Goal: Contribute content: Contribute content

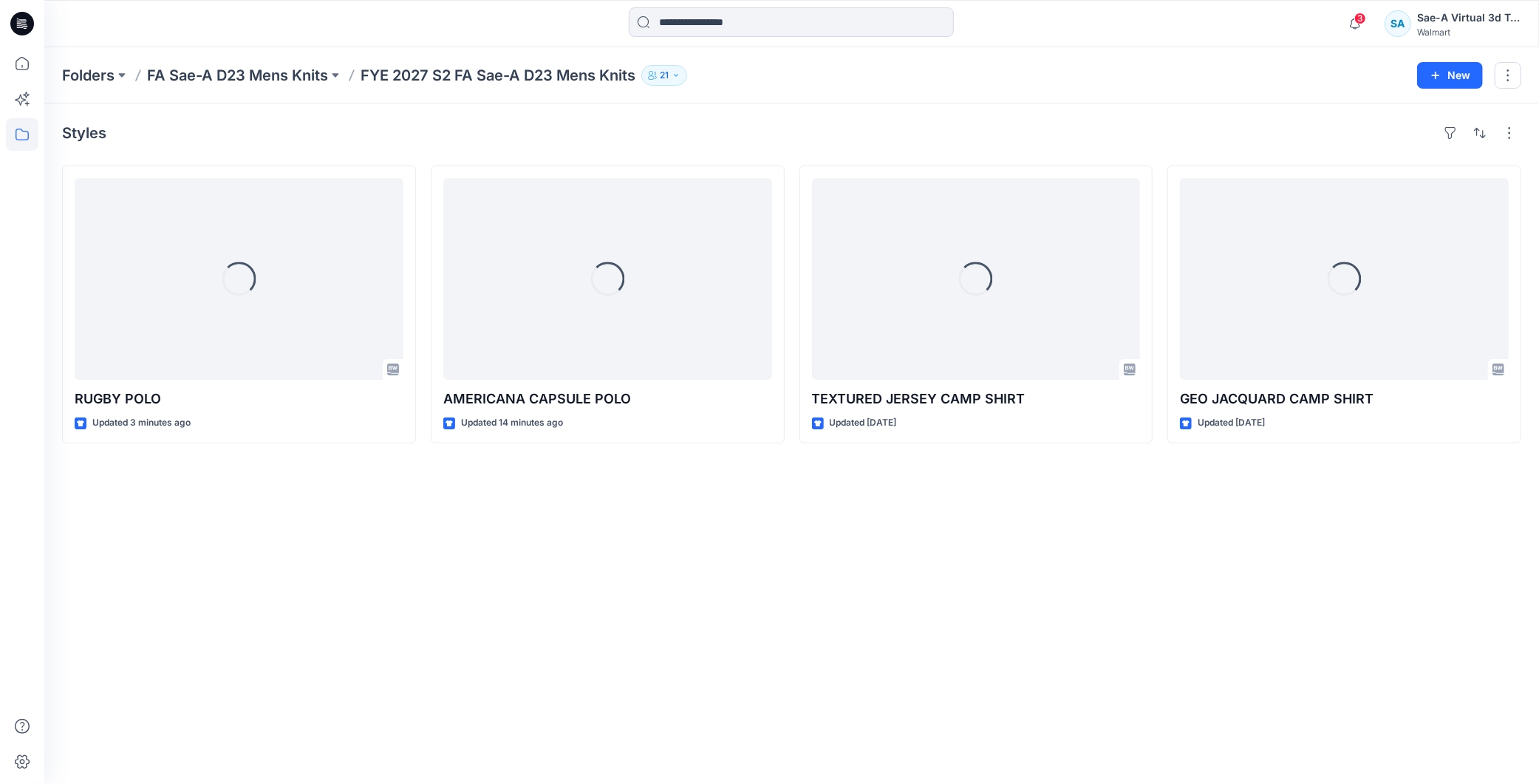
click at [581, 541] on div "Styles Loading... RUGBY POLO Updated 3 minutes ago Loading... AMERICANA CAPSULE…" at bounding box center [791, 443] width 1494 height 680
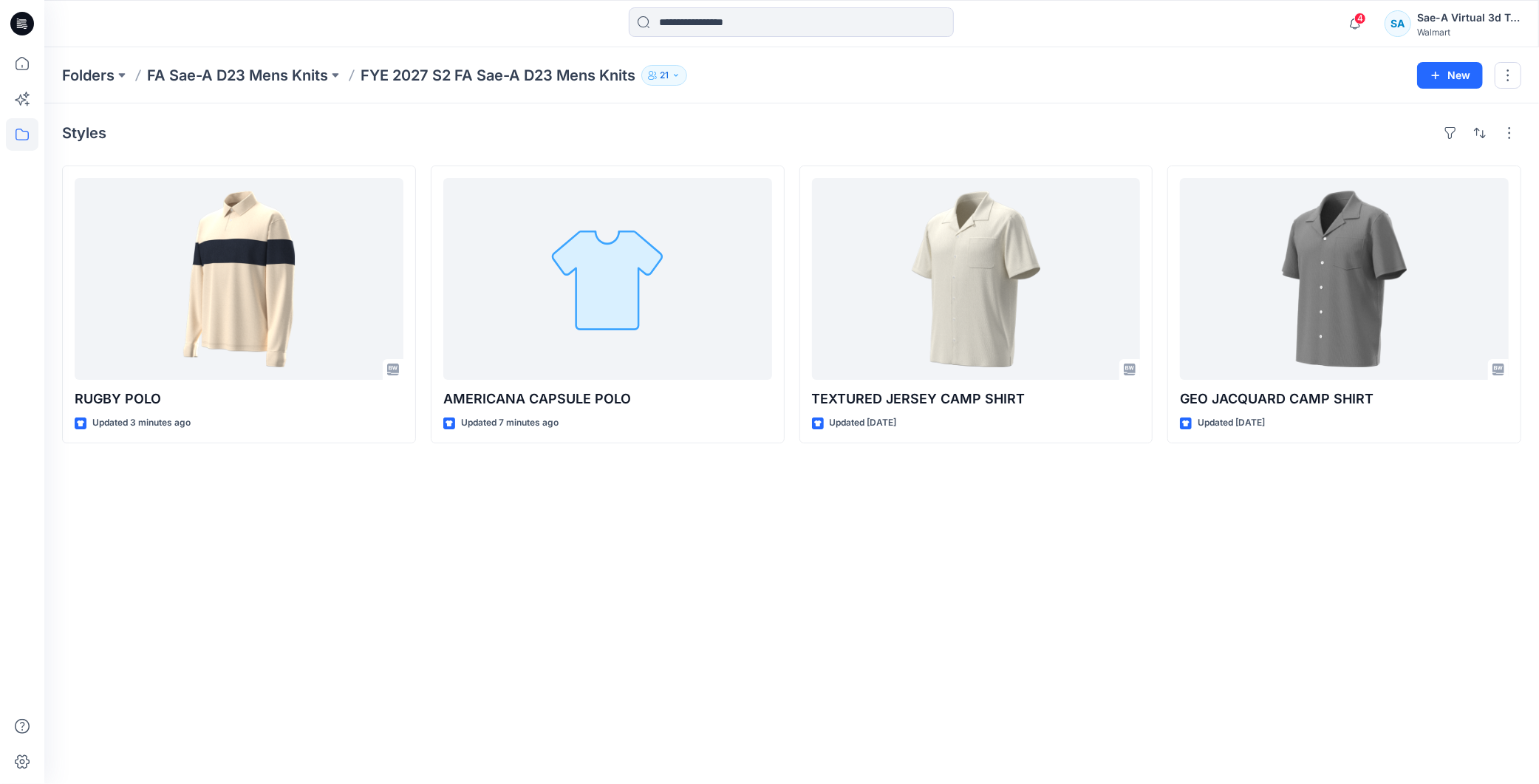
drag, startPoint x: 747, startPoint y: 614, endPoint x: 729, endPoint y: 615, distance: 18.0
click at [747, 614] on div "Styles RUGBY POLO Updated 3 minutes ago AMERICANA CAPSULE POLO Updated 7 minute…" at bounding box center [791, 443] width 1494 height 680
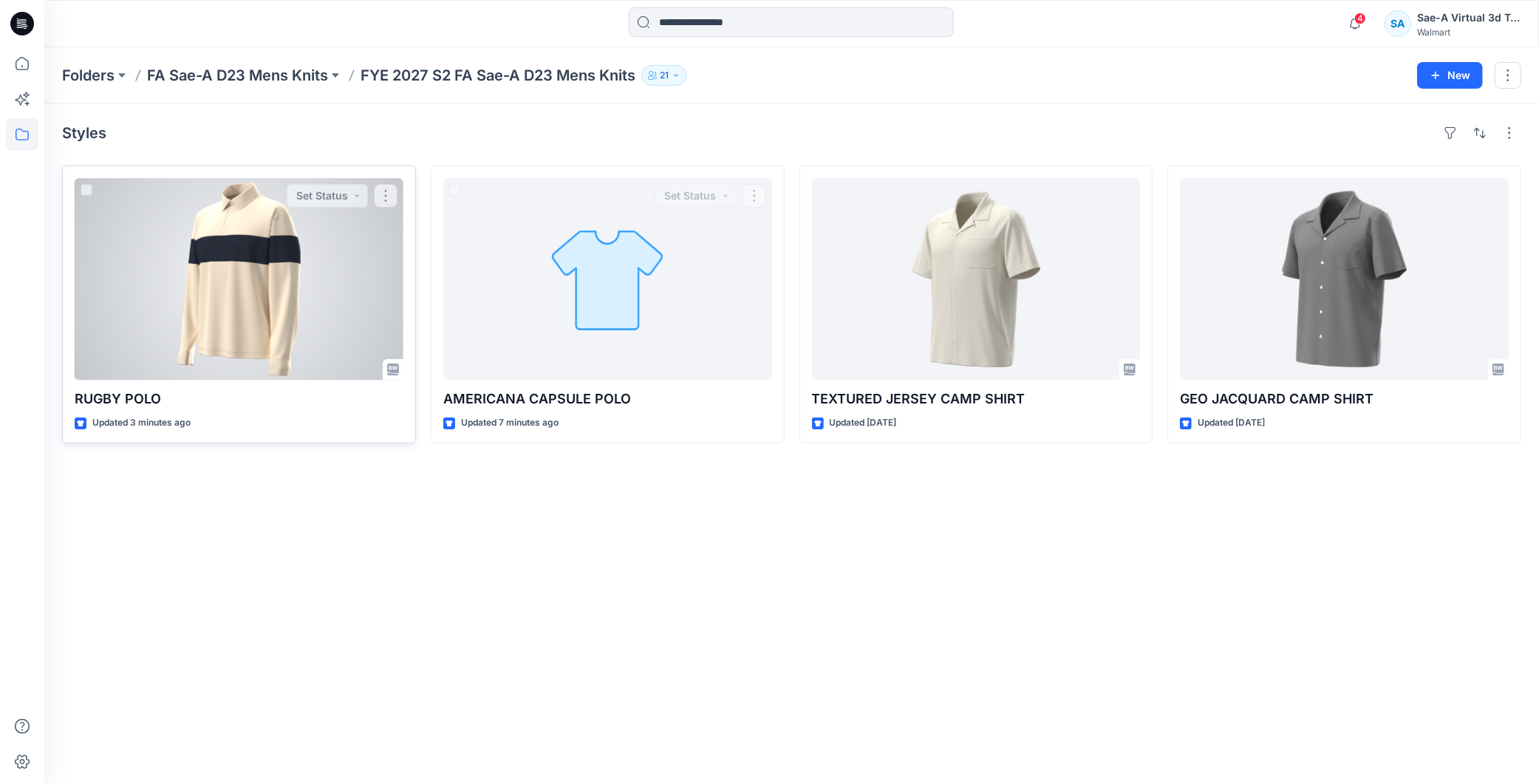
click at [226, 293] on div at bounding box center [238, 279] width 328 height 202
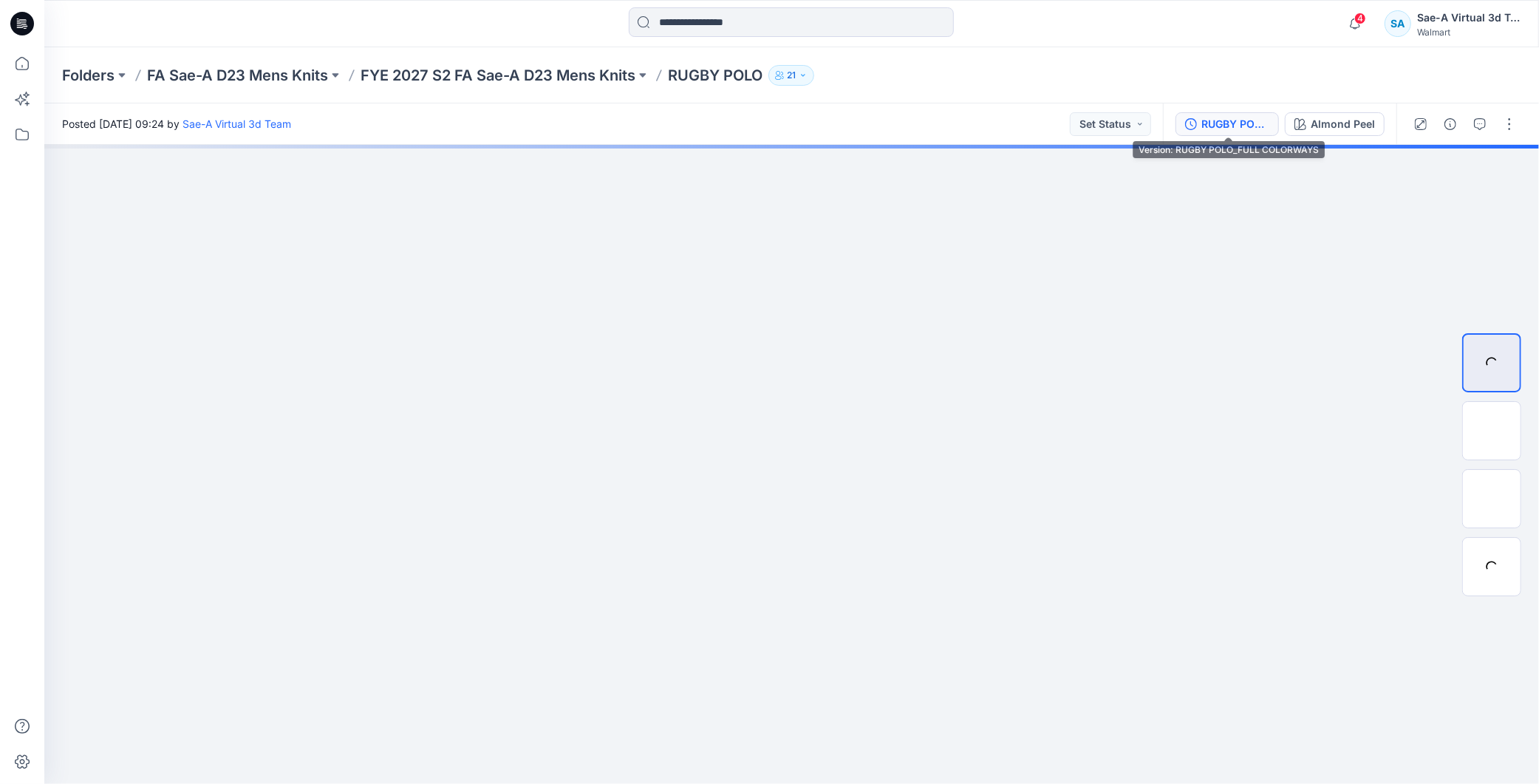
click at [1227, 126] on div "RUGBY POLO_FULL COLORWAYS" at bounding box center [1235, 124] width 68 height 16
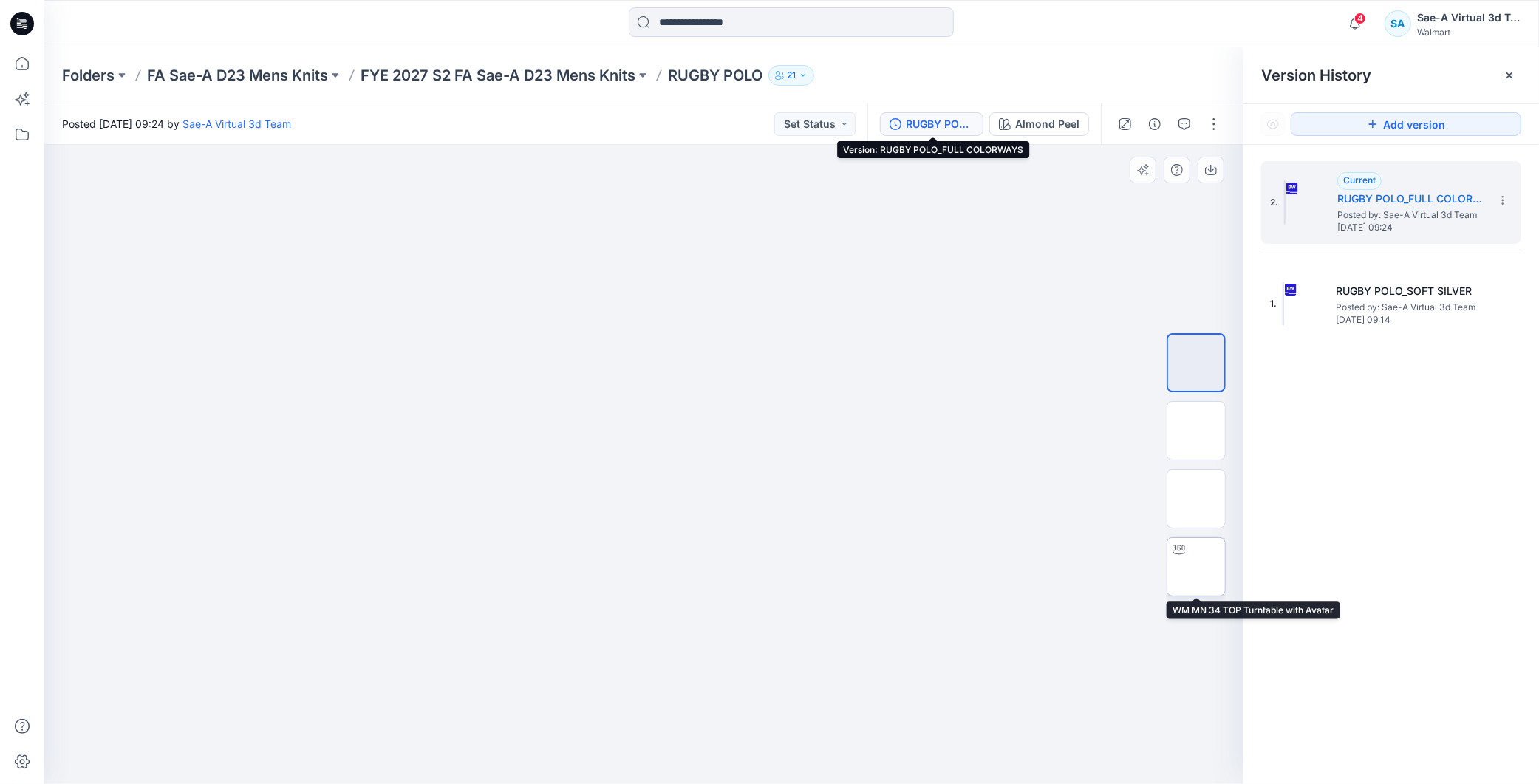
click at [1196, 567] on img at bounding box center [1196, 567] width 0 height 0
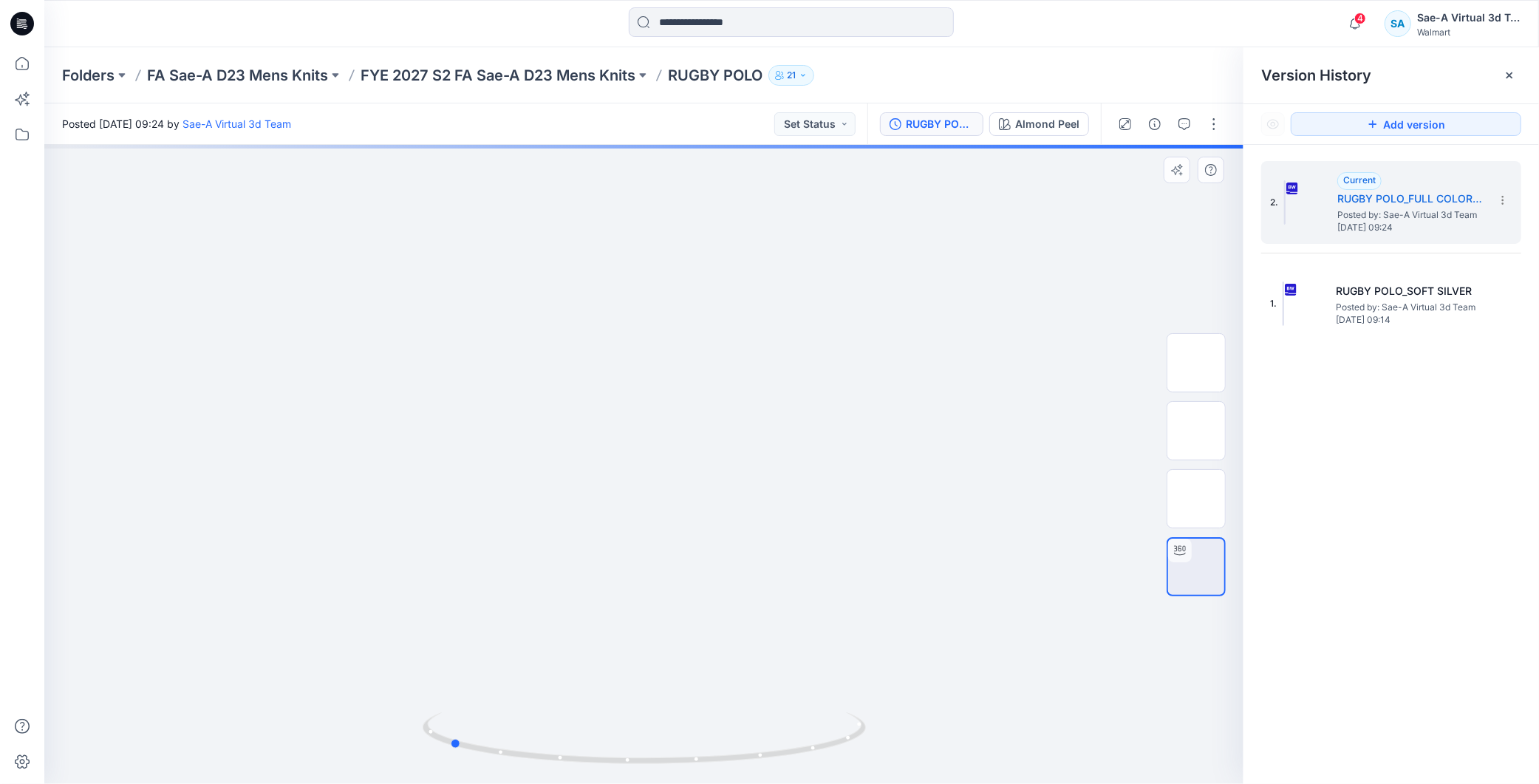
drag, startPoint x: 787, startPoint y: 767, endPoint x: 1010, endPoint y: 699, distance: 233.1
click at [1035, 735] on div at bounding box center [644, 465] width 1199 height 639
click at [618, 72] on p "FYE 2027 S2 FA Sae-A D23 Mens Knits" at bounding box center [498, 75] width 275 height 21
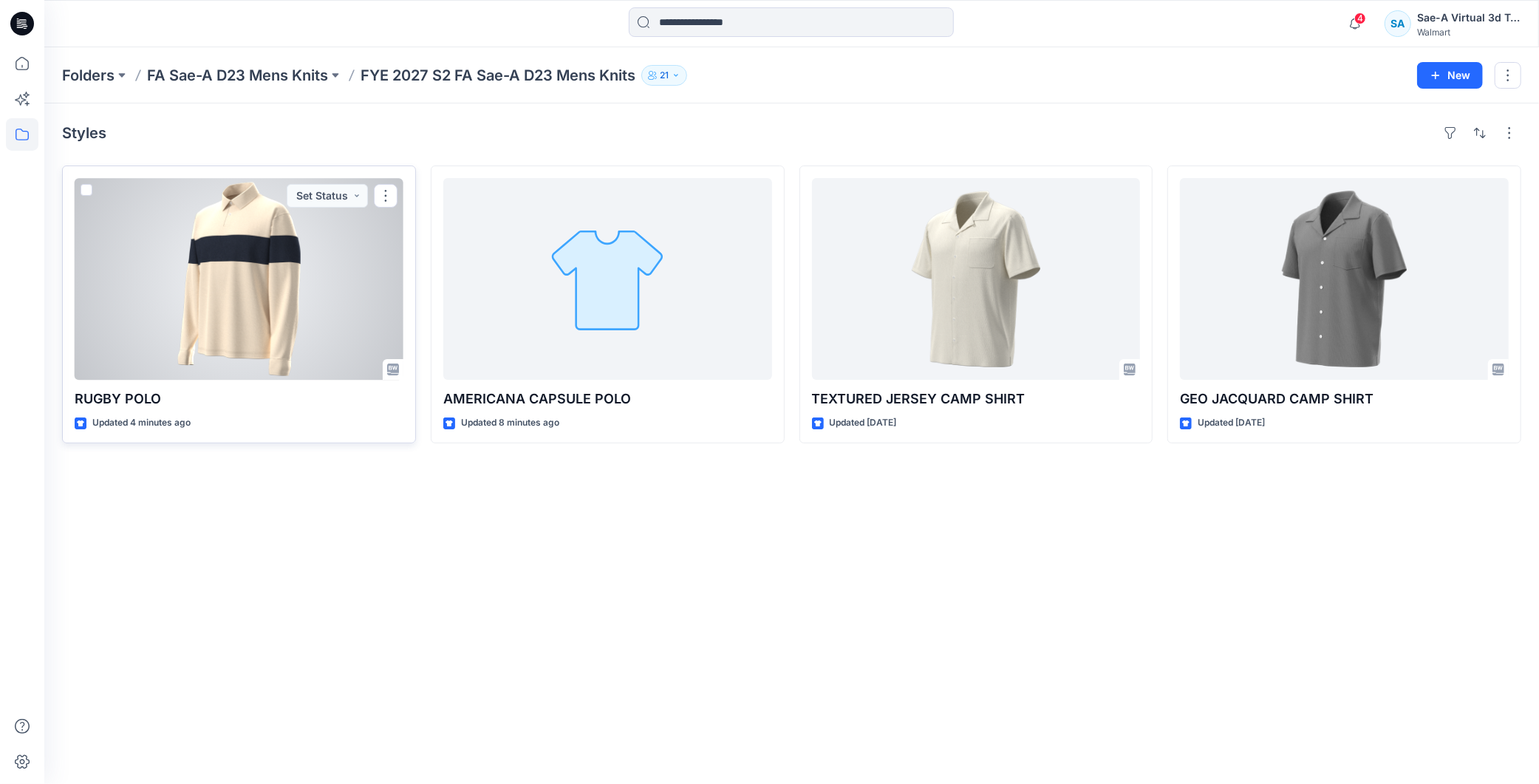
click at [211, 319] on div at bounding box center [238, 279] width 328 height 202
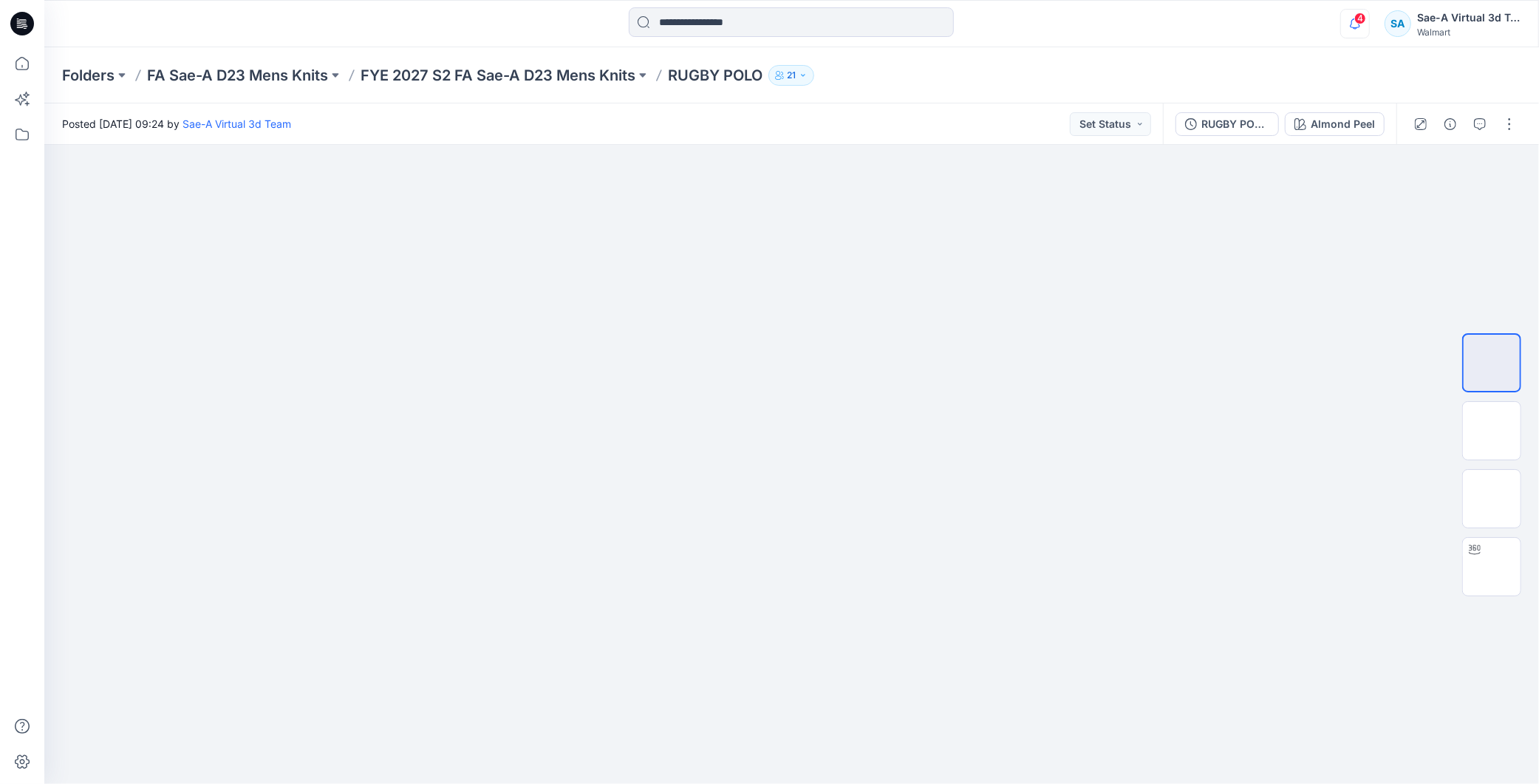
click at [1353, 28] on icon "button" at bounding box center [1354, 24] width 28 height 29
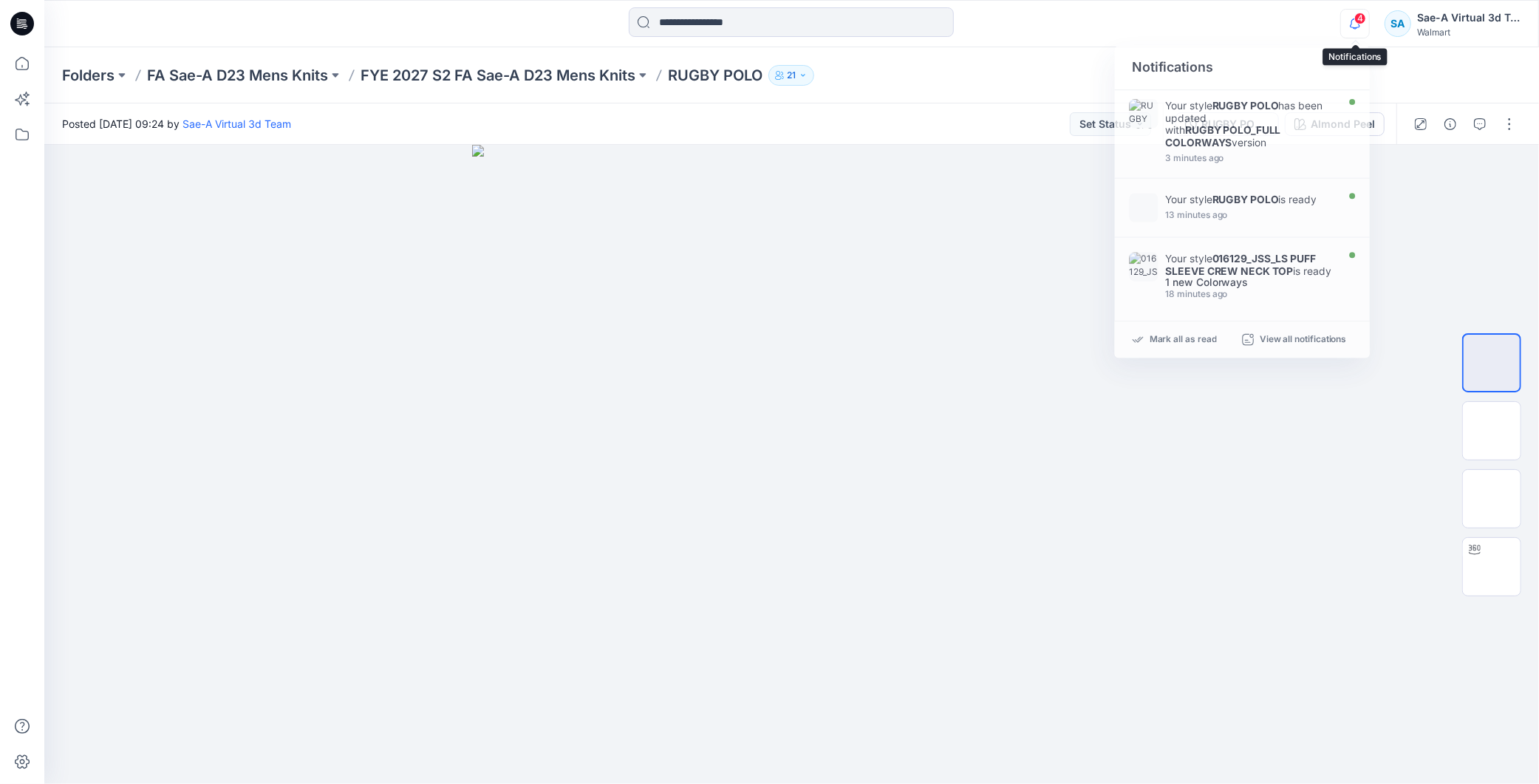
click at [1353, 24] on icon "button" at bounding box center [1354, 24] width 28 height 29
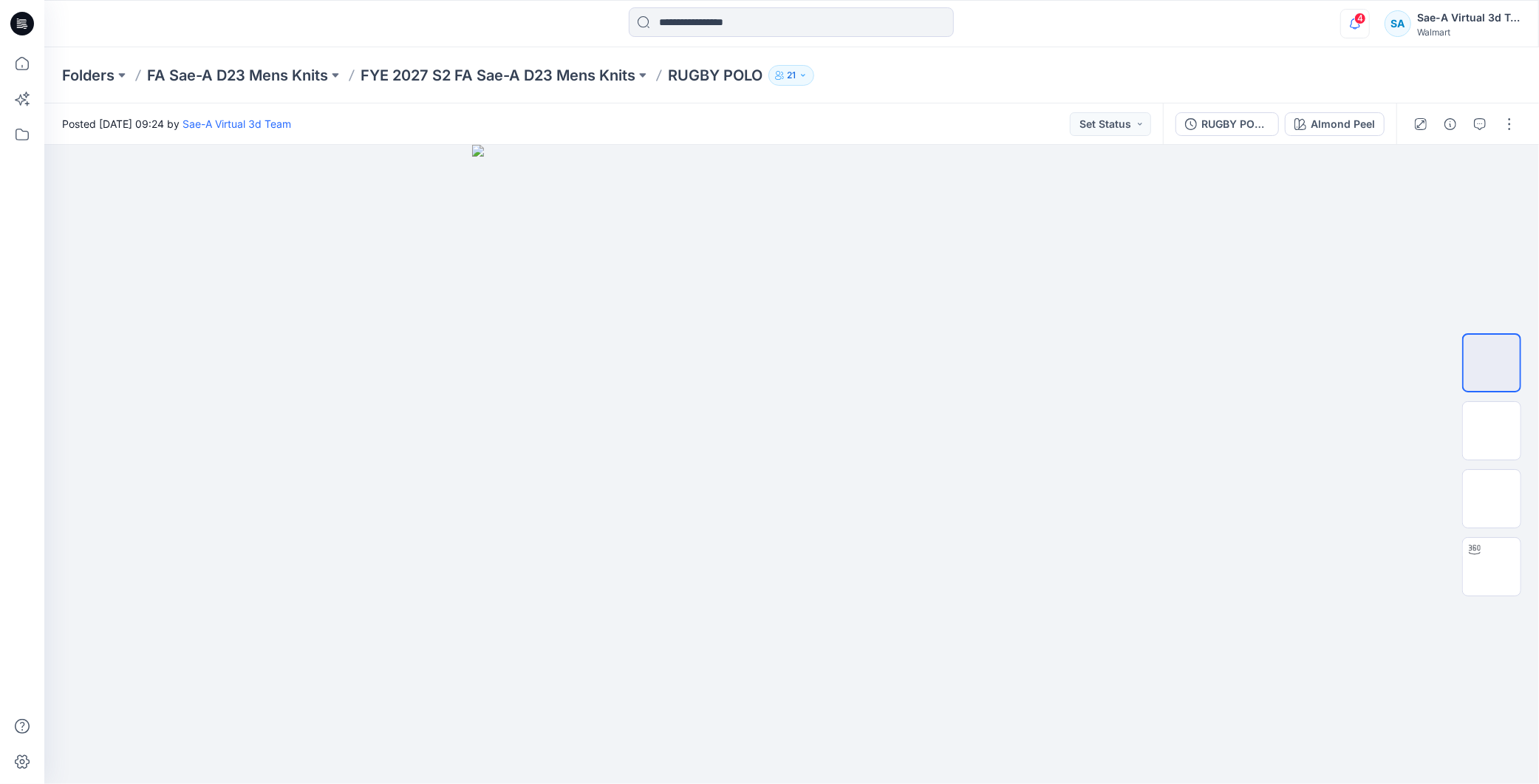
click at [1348, 29] on icon "button" at bounding box center [1354, 24] width 28 height 29
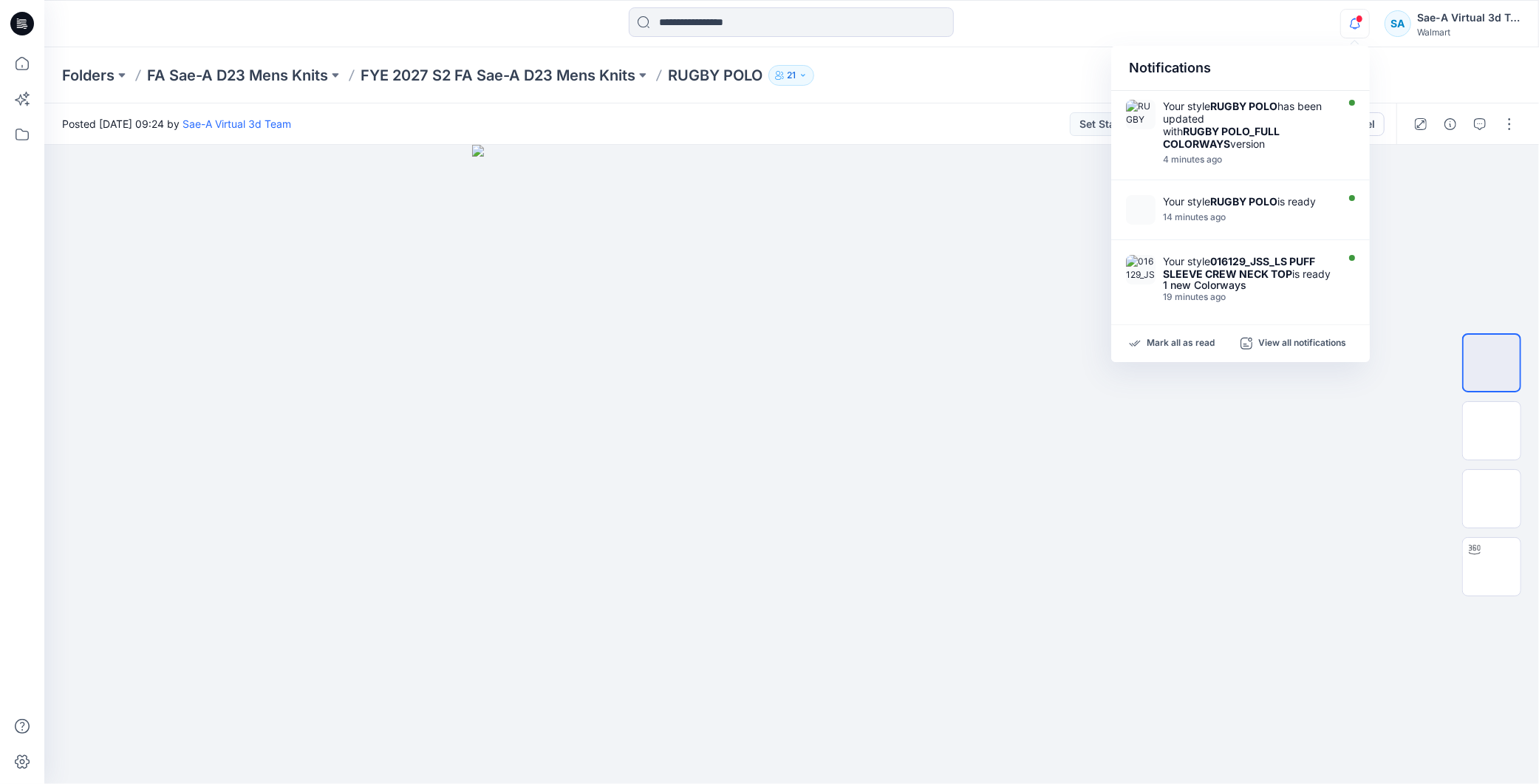
scroll to position [82, 0]
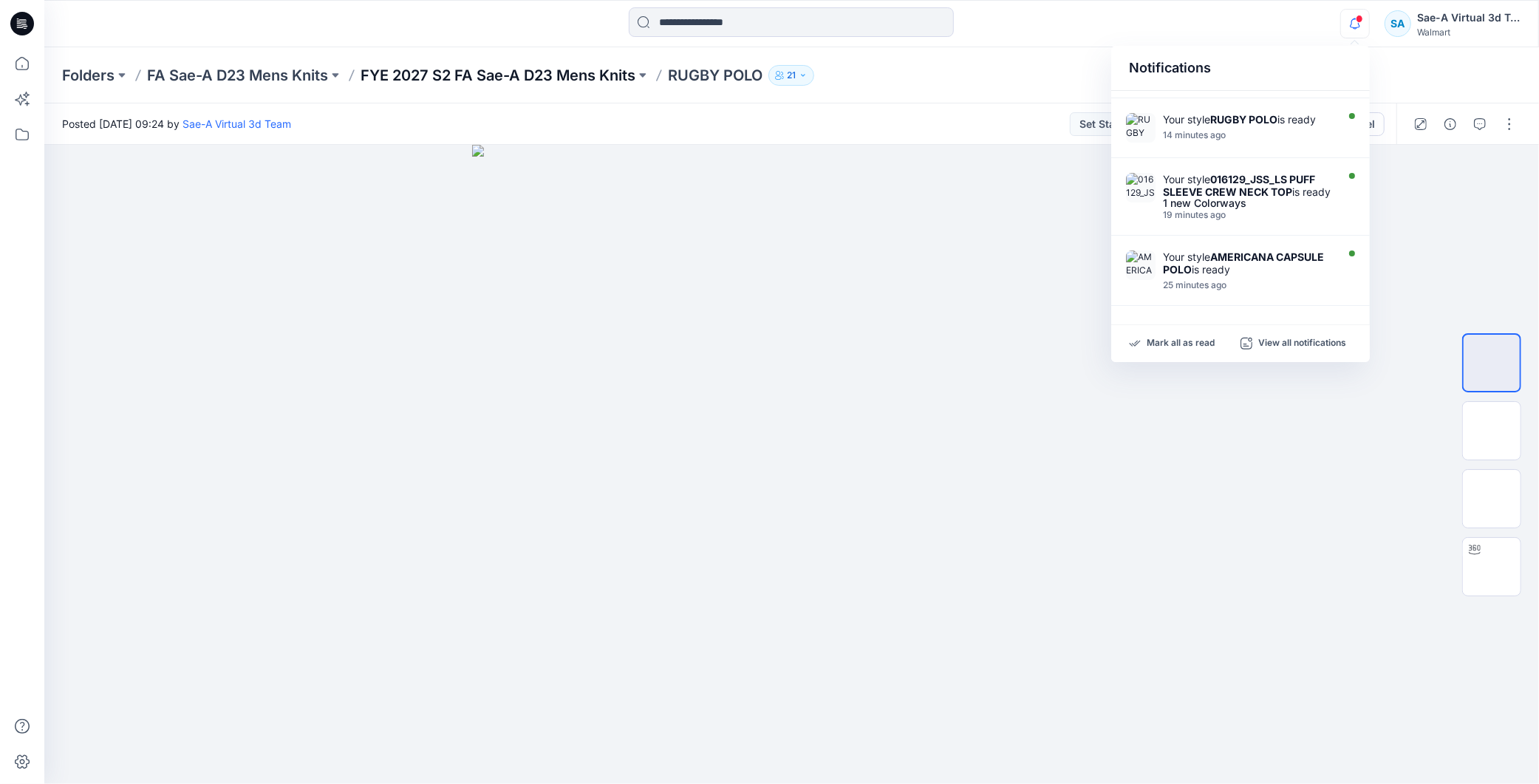
click at [568, 67] on p "FYE 2027 S2 FA Sae-A D23 Mens Knits" at bounding box center [498, 75] width 275 height 21
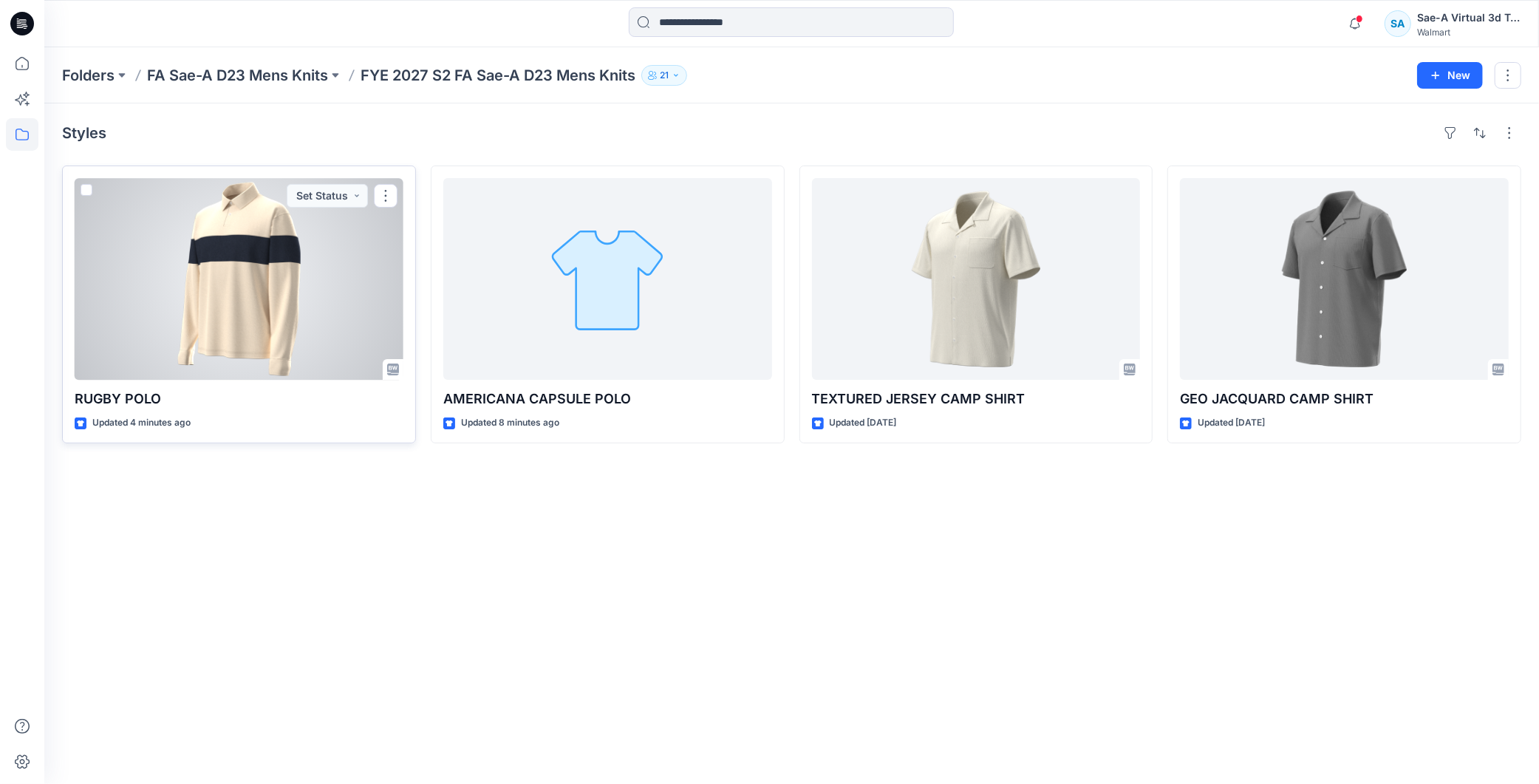
click at [239, 315] on div at bounding box center [238, 279] width 328 height 202
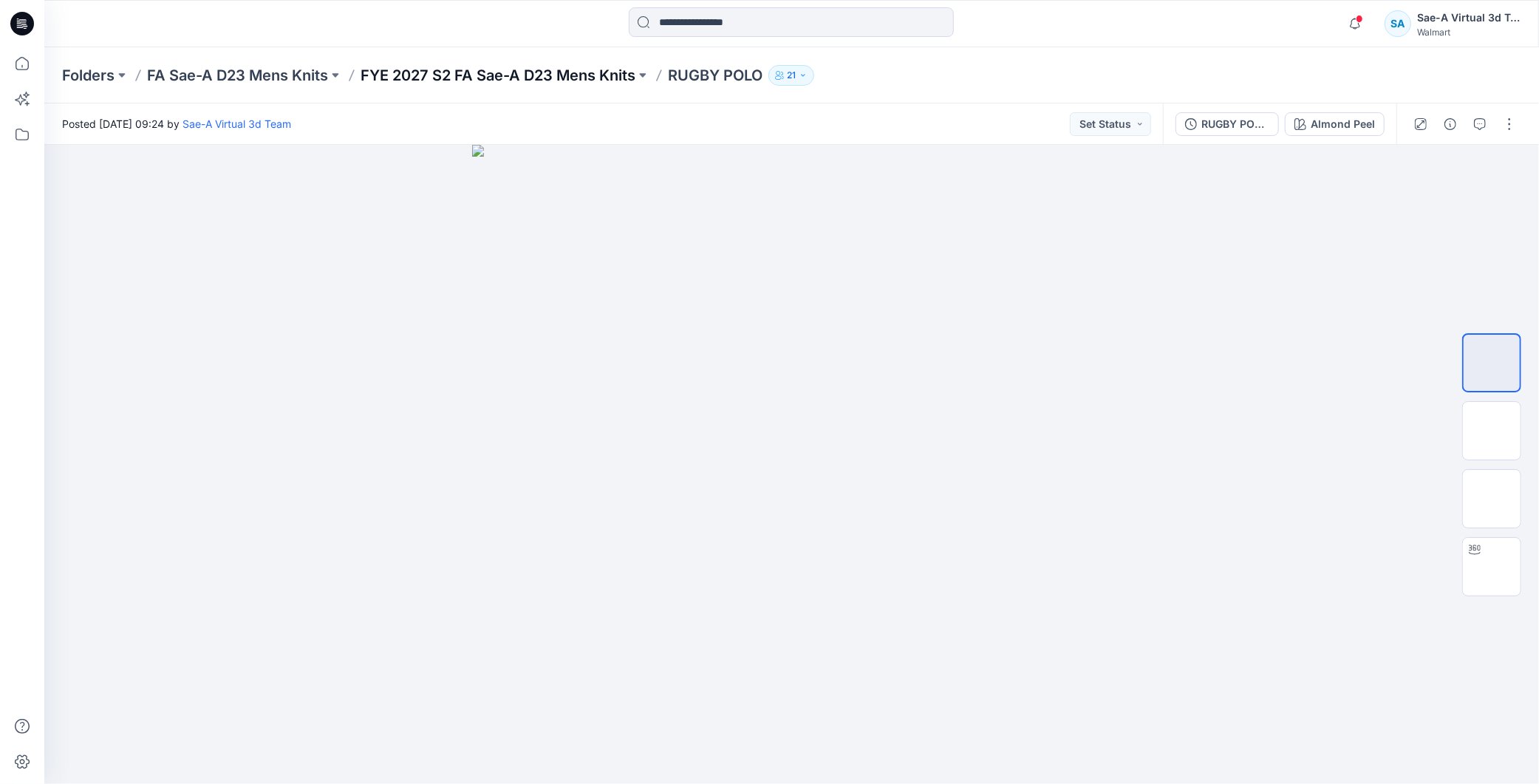
click at [564, 70] on p "FYE 2027 S2 FA Sae-A D23 Mens Knits" at bounding box center [498, 75] width 275 height 21
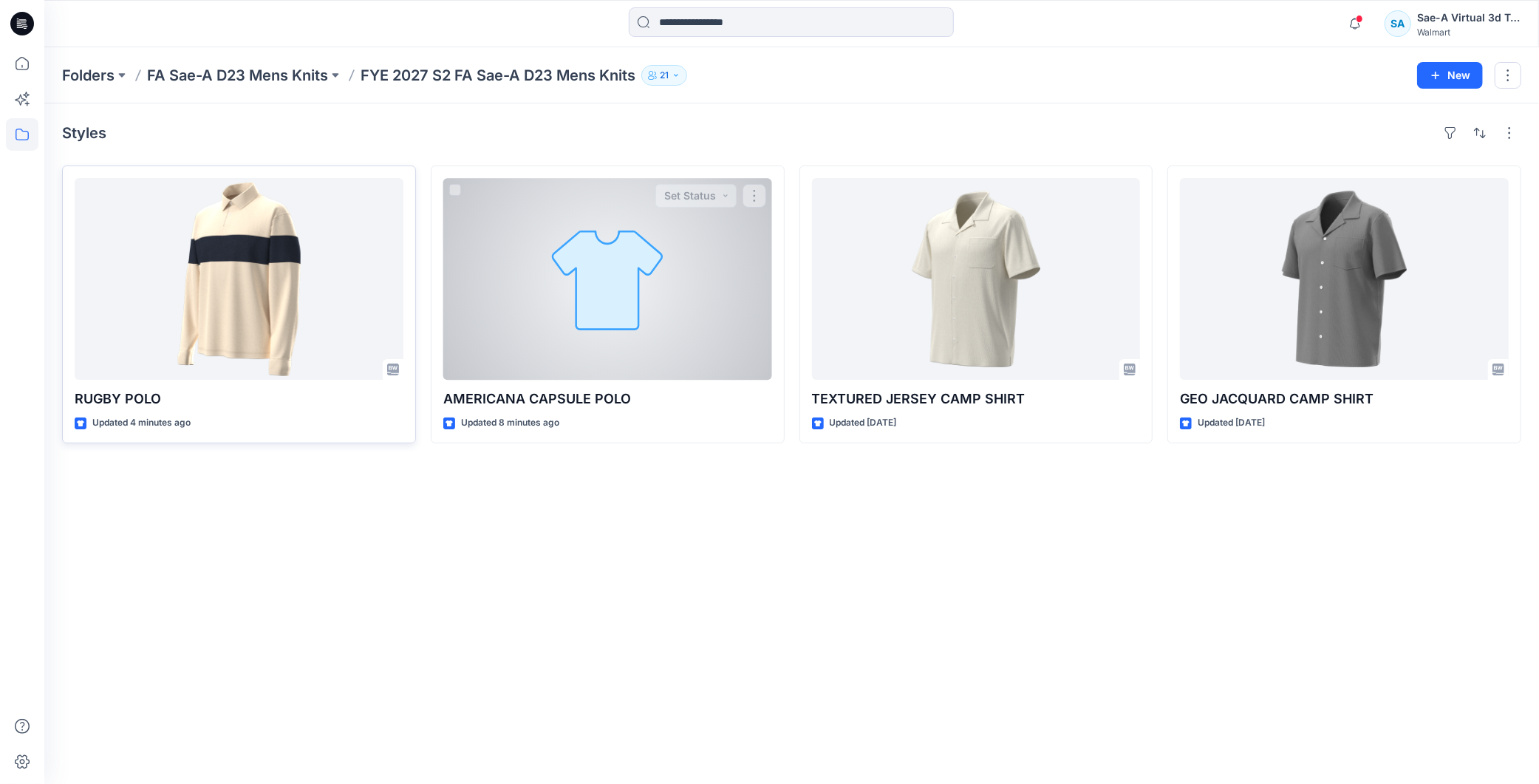
click at [278, 323] on div at bounding box center [238, 279] width 328 height 202
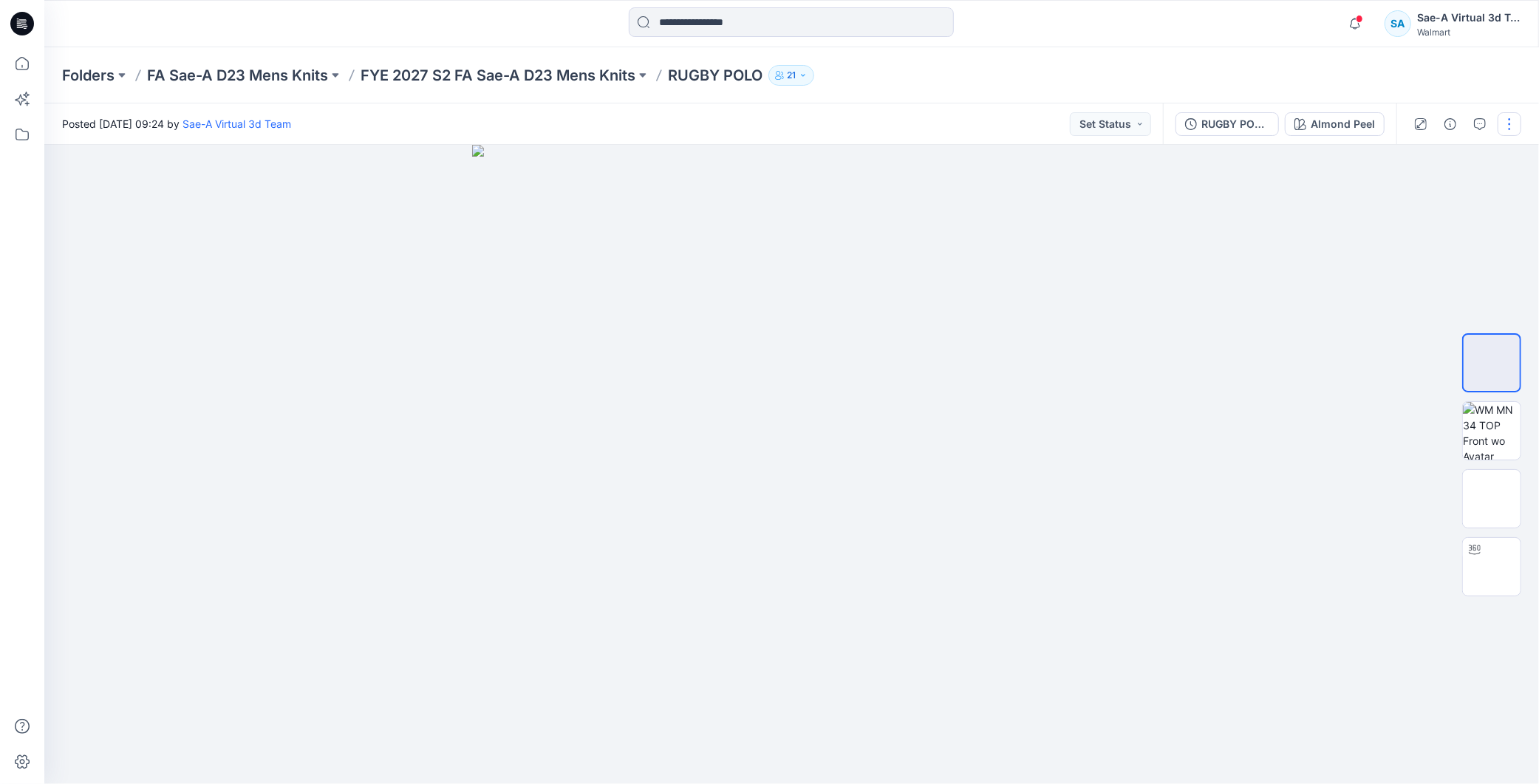
drag, startPoint x: 1506, startPoint y: 123, endPoint x: 1485, endPoint y: 140, distance: 27.0
click at [1507, 122] on button "button" at bounding box center [1509, 123] width 24 height 24
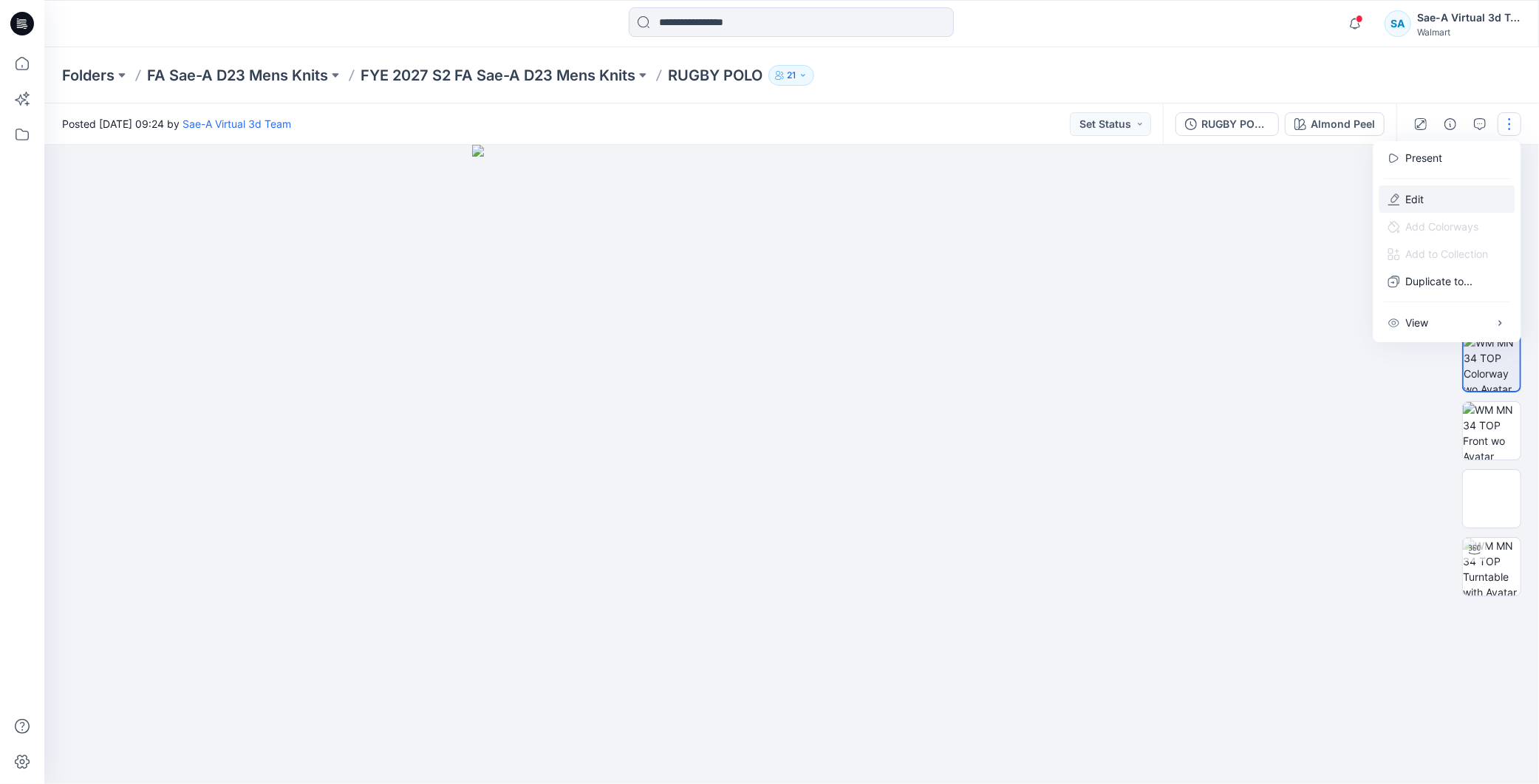
click at [1409, 198] on p "Edit" at bounding box center [1415, 199] width 19 height 15
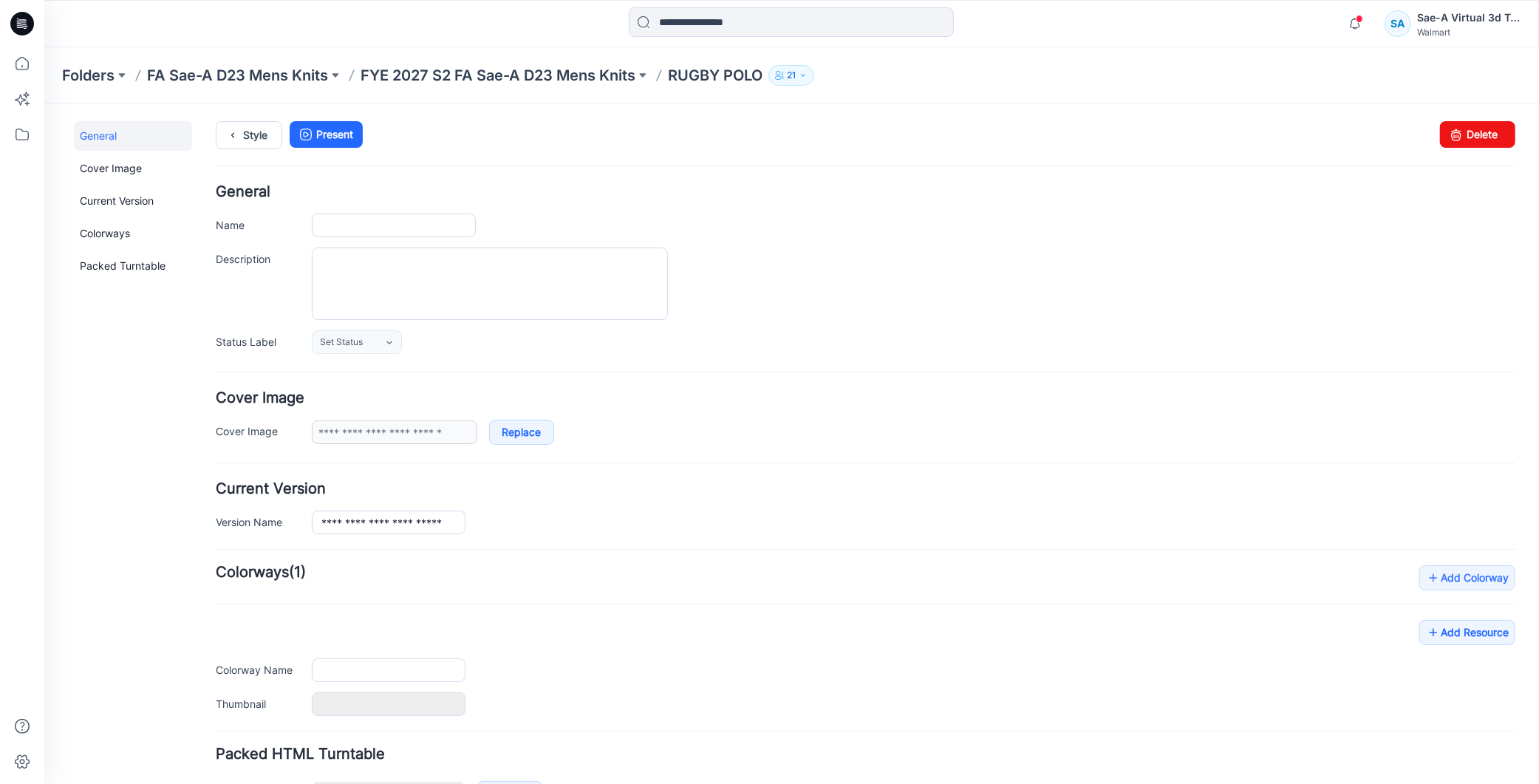
type input "**********"
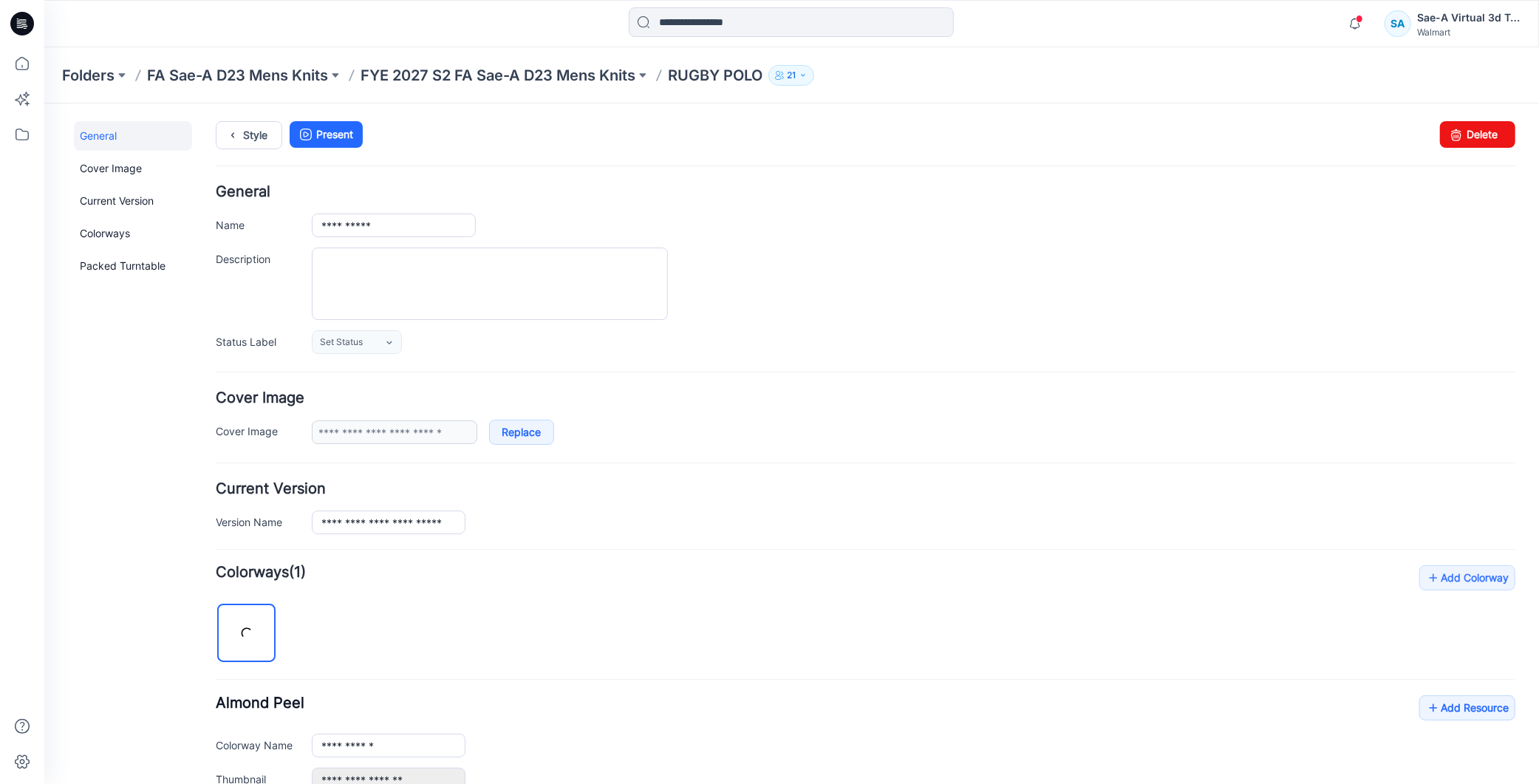
scroll to position [246, 0]
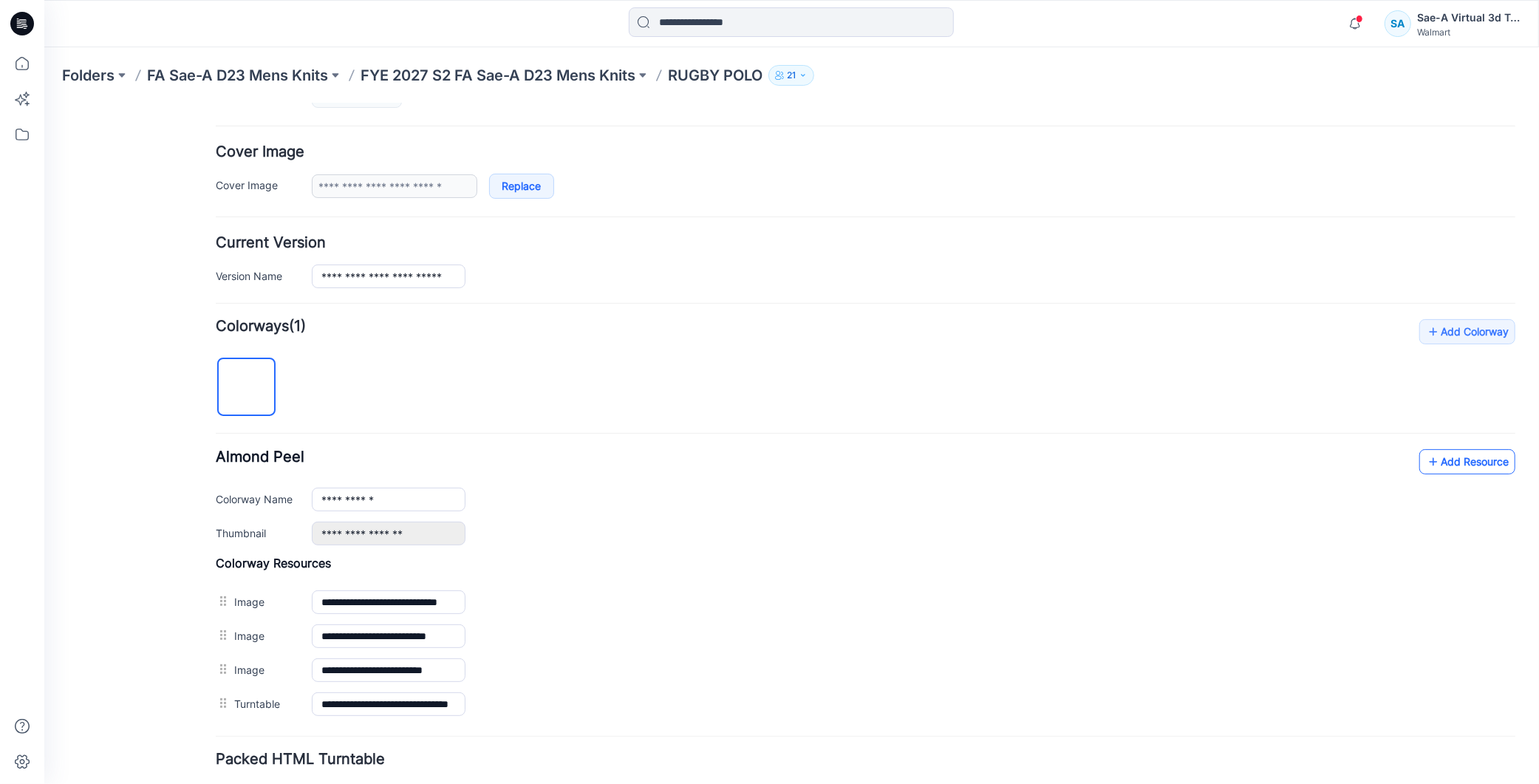
click at [1433, 466] on link "Add Resource" at bounding box center [1466, 461] width 96 height 25
click at [1445, 460] on link "Add Resource" at bounding box center [1466, 461] width 96 height 25
click at [1434, 467] on link "Add Resource" at bounding box center [1466, 461] width 96 height 25
click at [289, 130] on form "**********" at bounding box center [864, 449] width 1299 height 1024
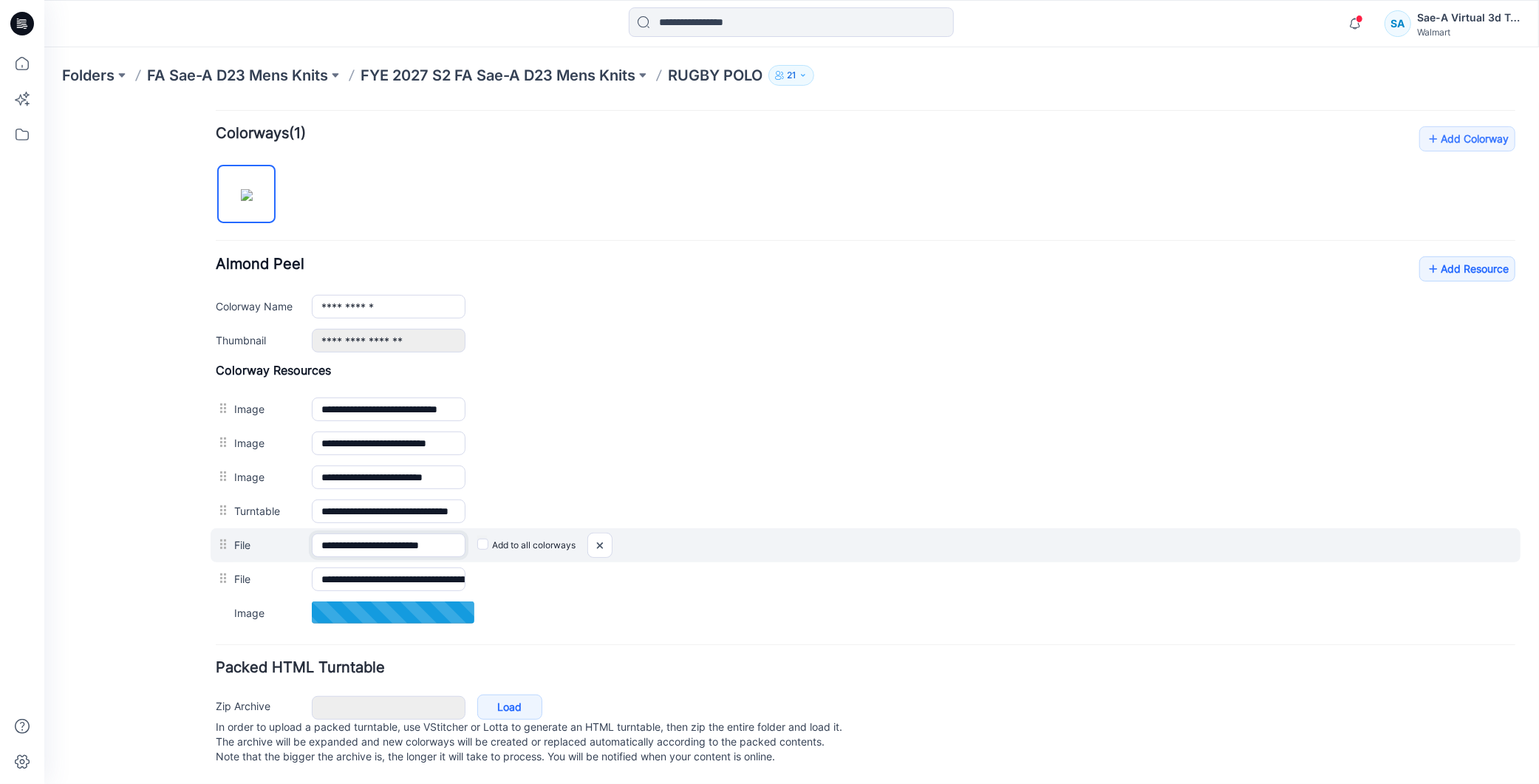
scroll to position [0, 24]
drag, startPoint x: 434, startPoint y: 533, endPoint x: 470, endPoint y: 533, distance: 36.0
click at [470, 533] on div "**********" at bounding box center [864, 544] width 1310 height 34
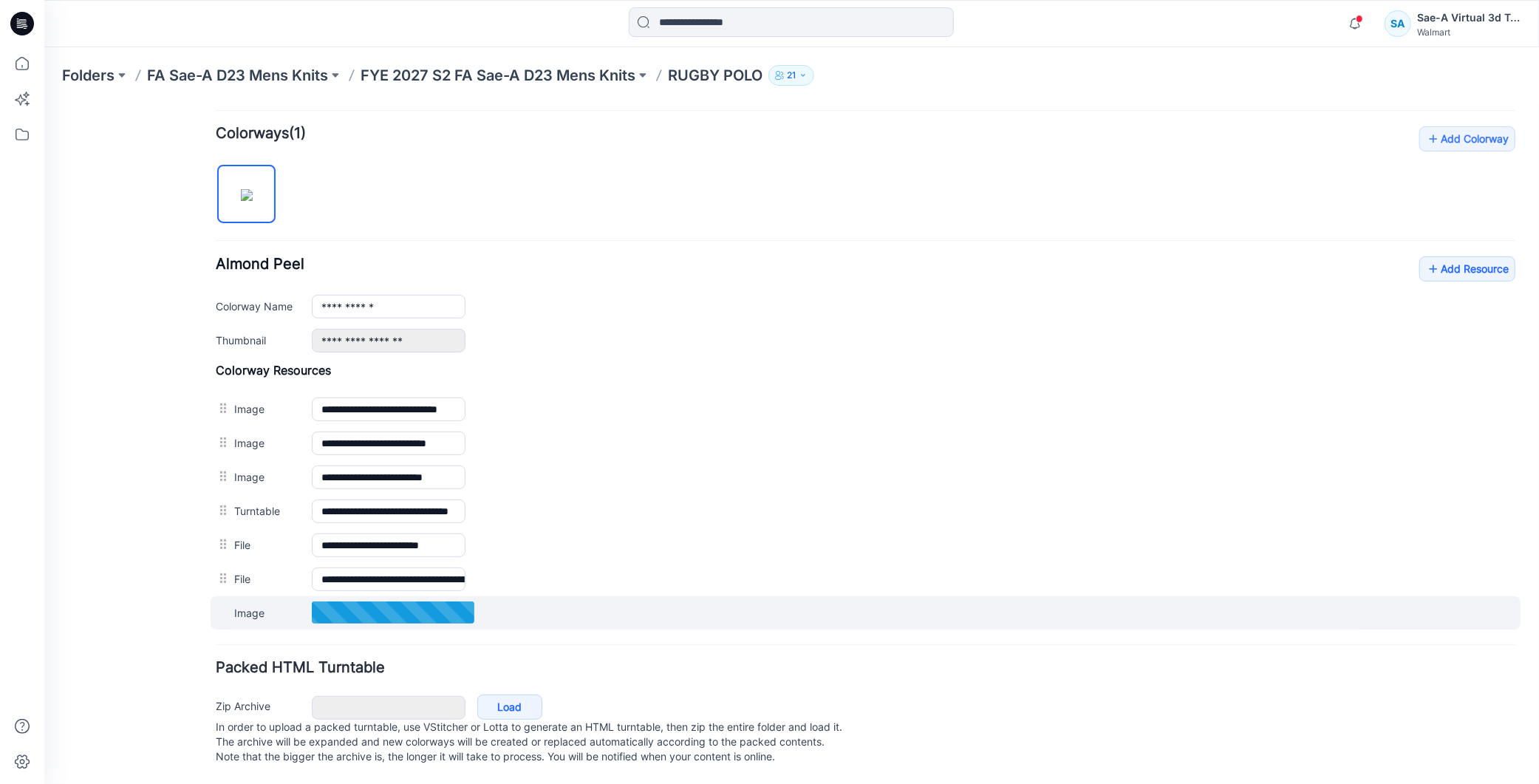
scroll to position [0, 0]
click at [890, 603] on div "Image Cancel Add to all colorways Set as Thumbnail Unset as Thumbnail" at bounding box center [864, 611] width 1310 height 33
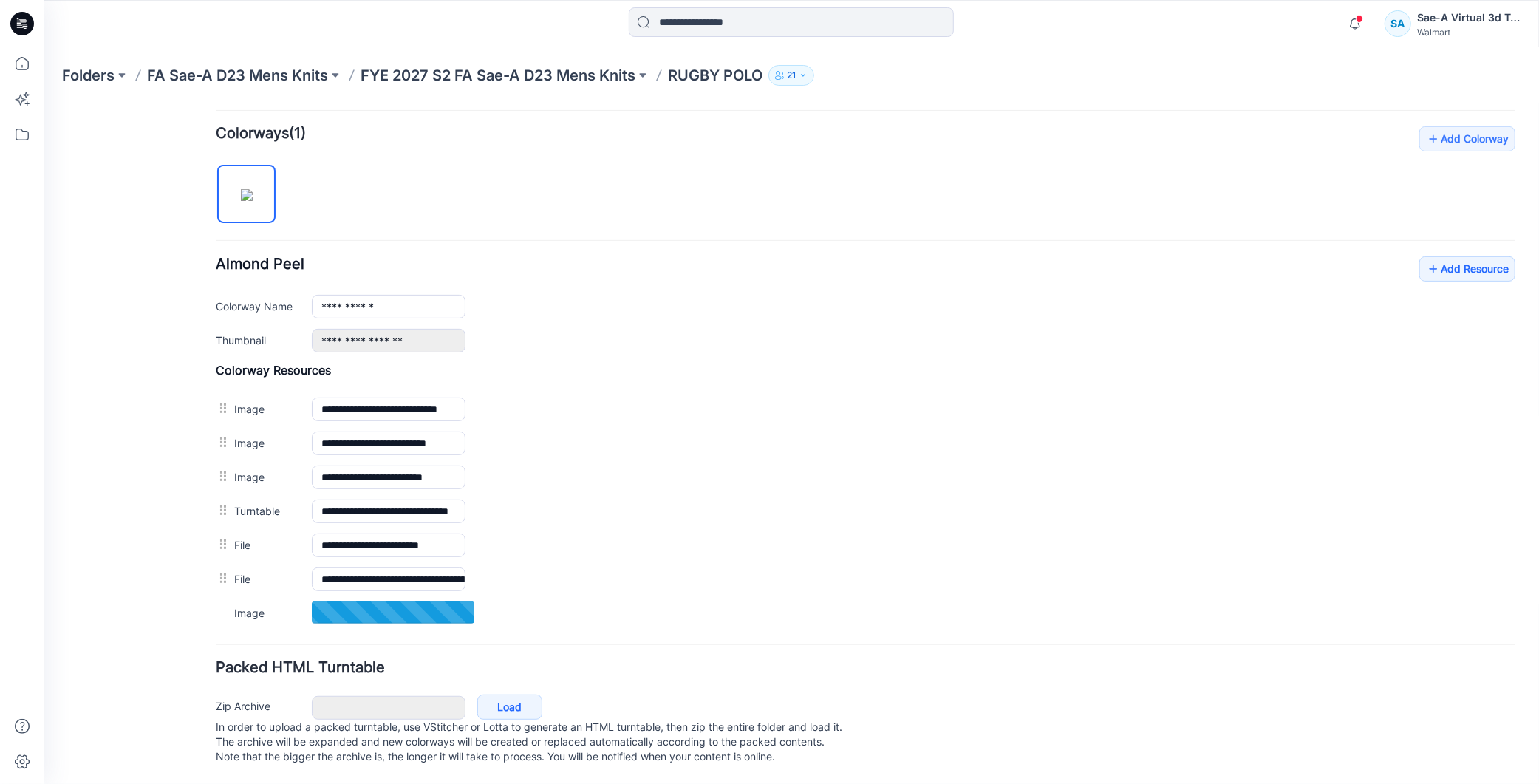
click at [137, 510] on div "General Cover Image Current Version Colorways Packed Turntable" at bounding box center [132, 232] width 118 height 1101
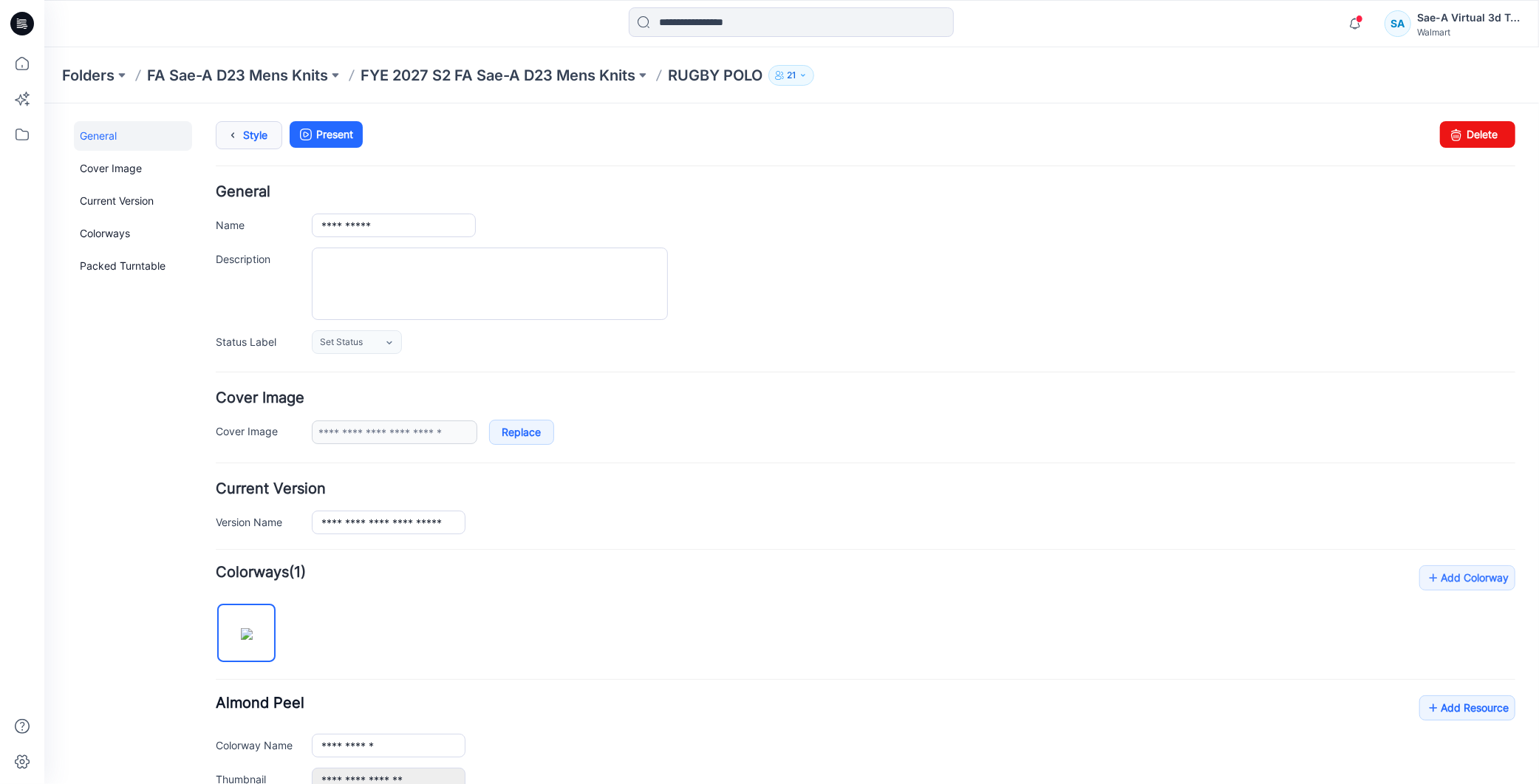
click at [263, 144] on link "Style" at bounding box center [248, 134] width 66 height 28
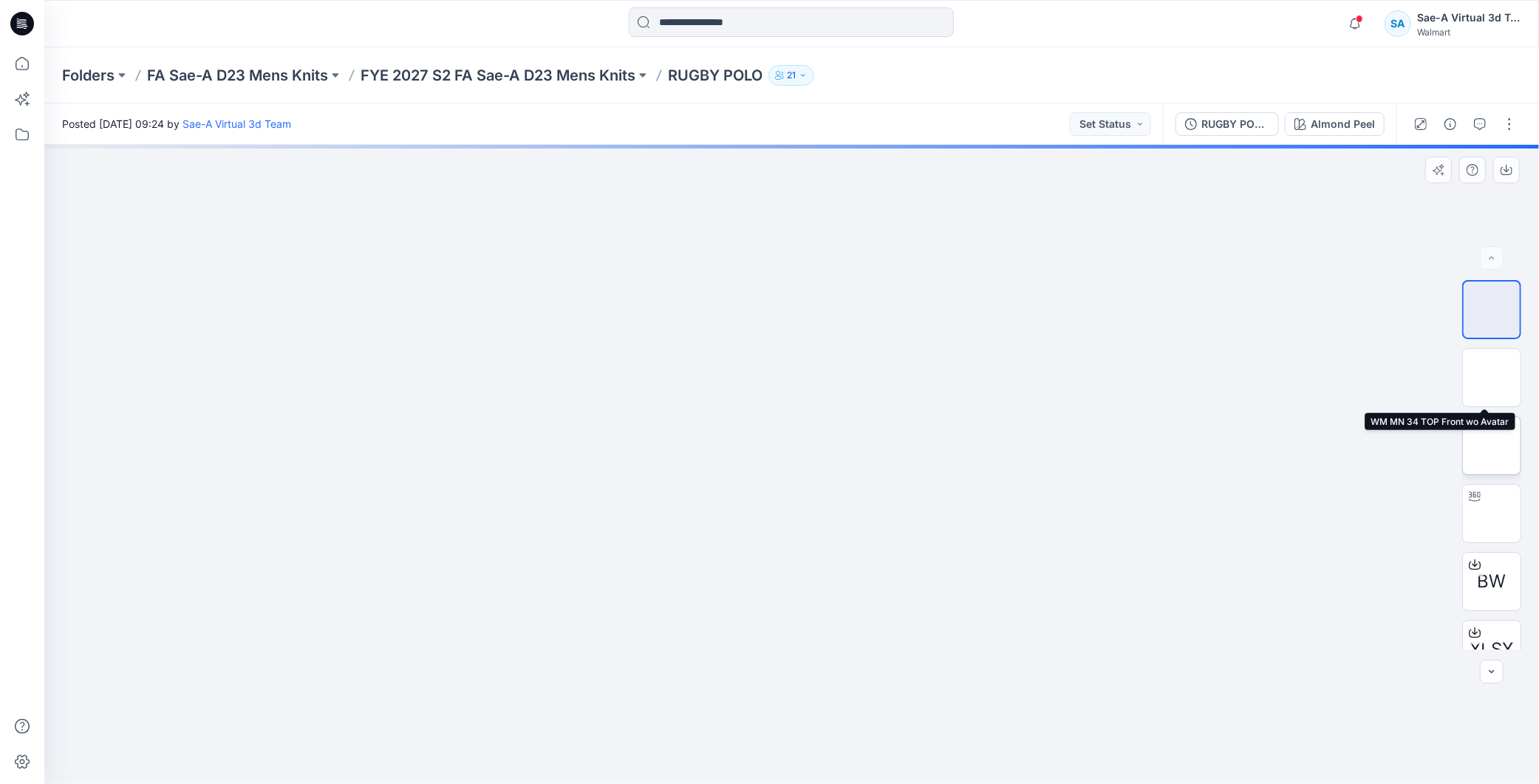
scroll to position [96, 0]
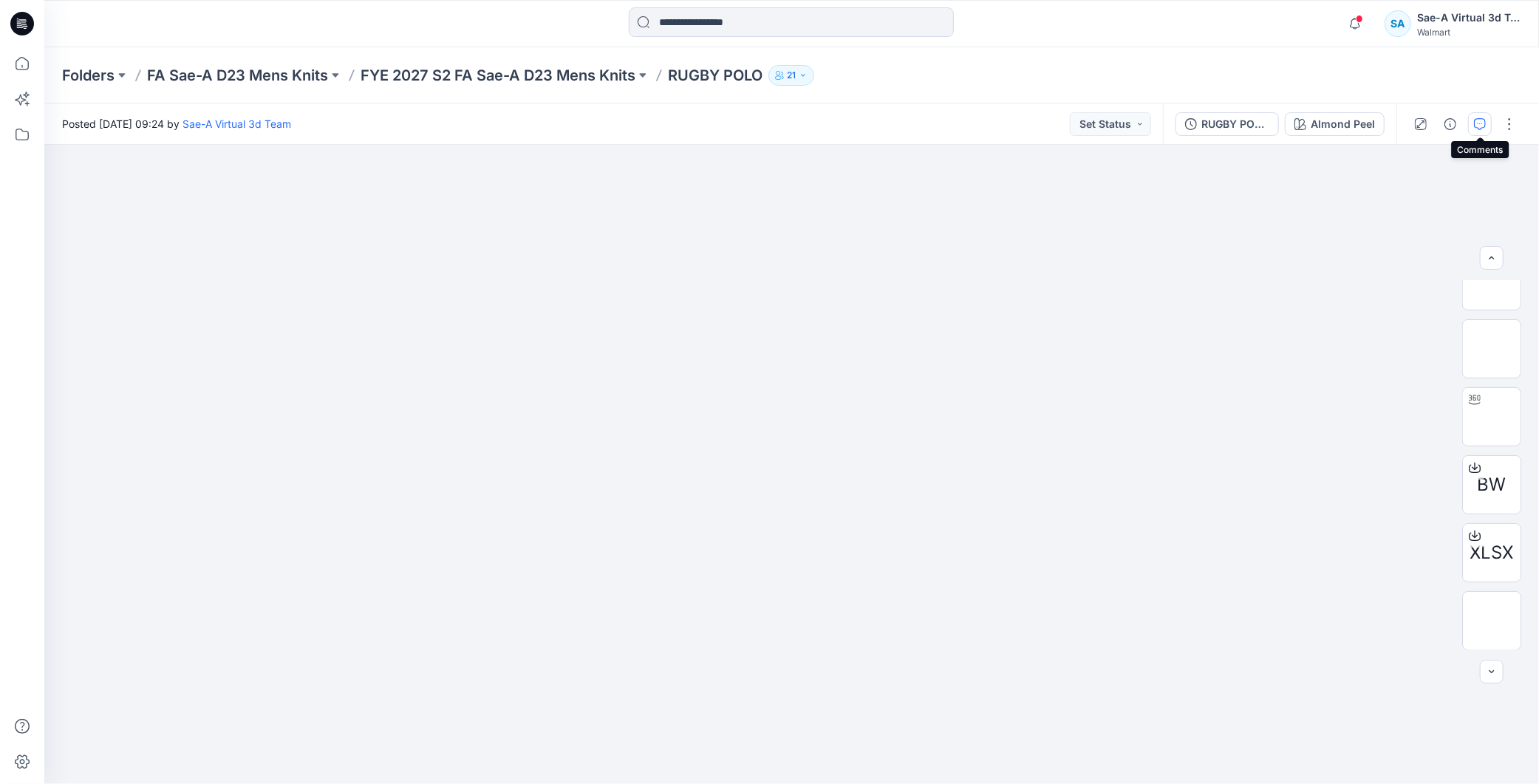
click at [1473, 123] on icon "button" at bounding box center [1479, 124] width 12 height 12
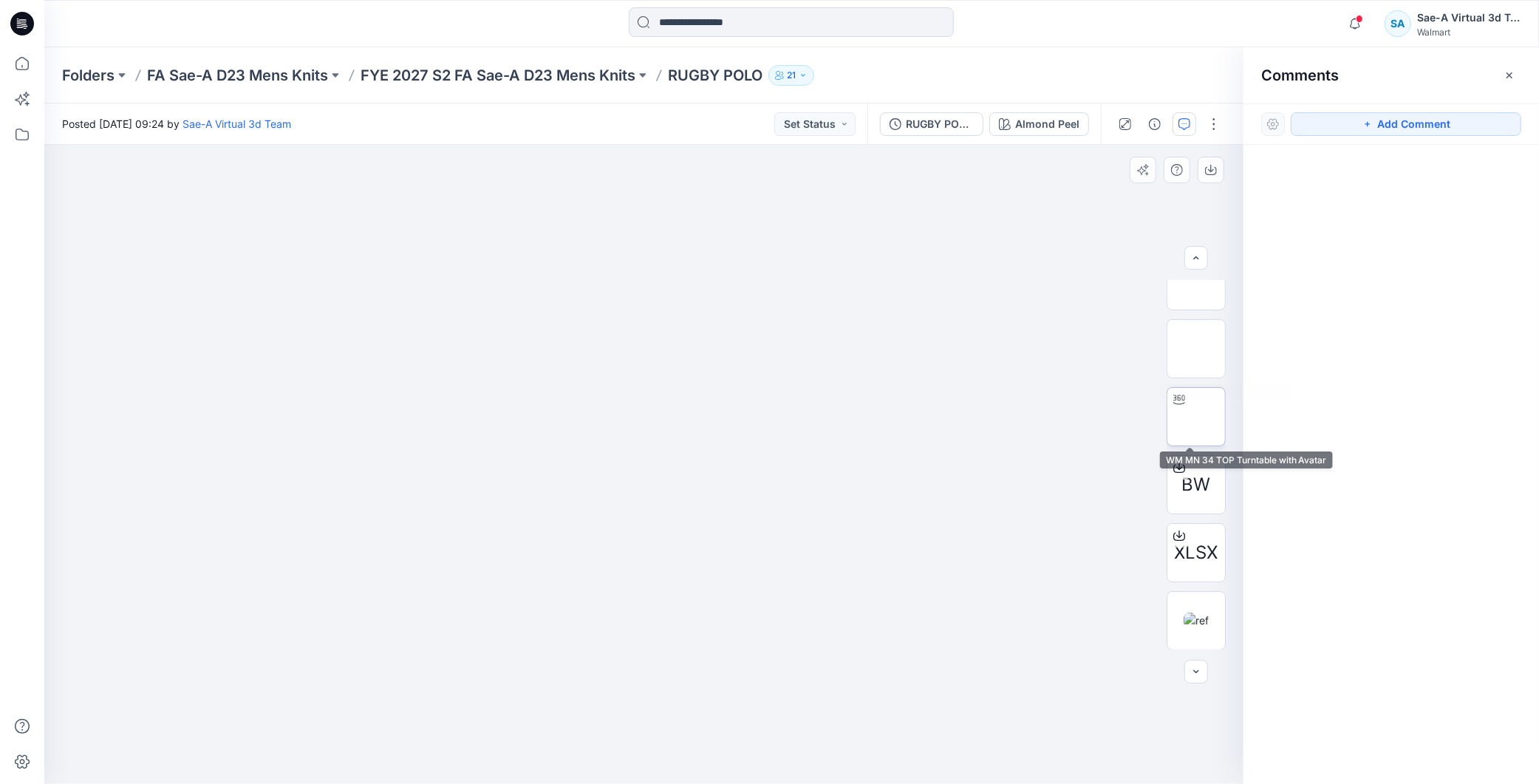
click at [1196, 417] on img at bounding box center [1196, 417] width 0 height 0
click at [1326, 375] on div at bounding box center [1391, 437] width 295 height 585
click at [1374, 129] on button "Add Comment" at bounding box center [1405, 123] width 230 height 24
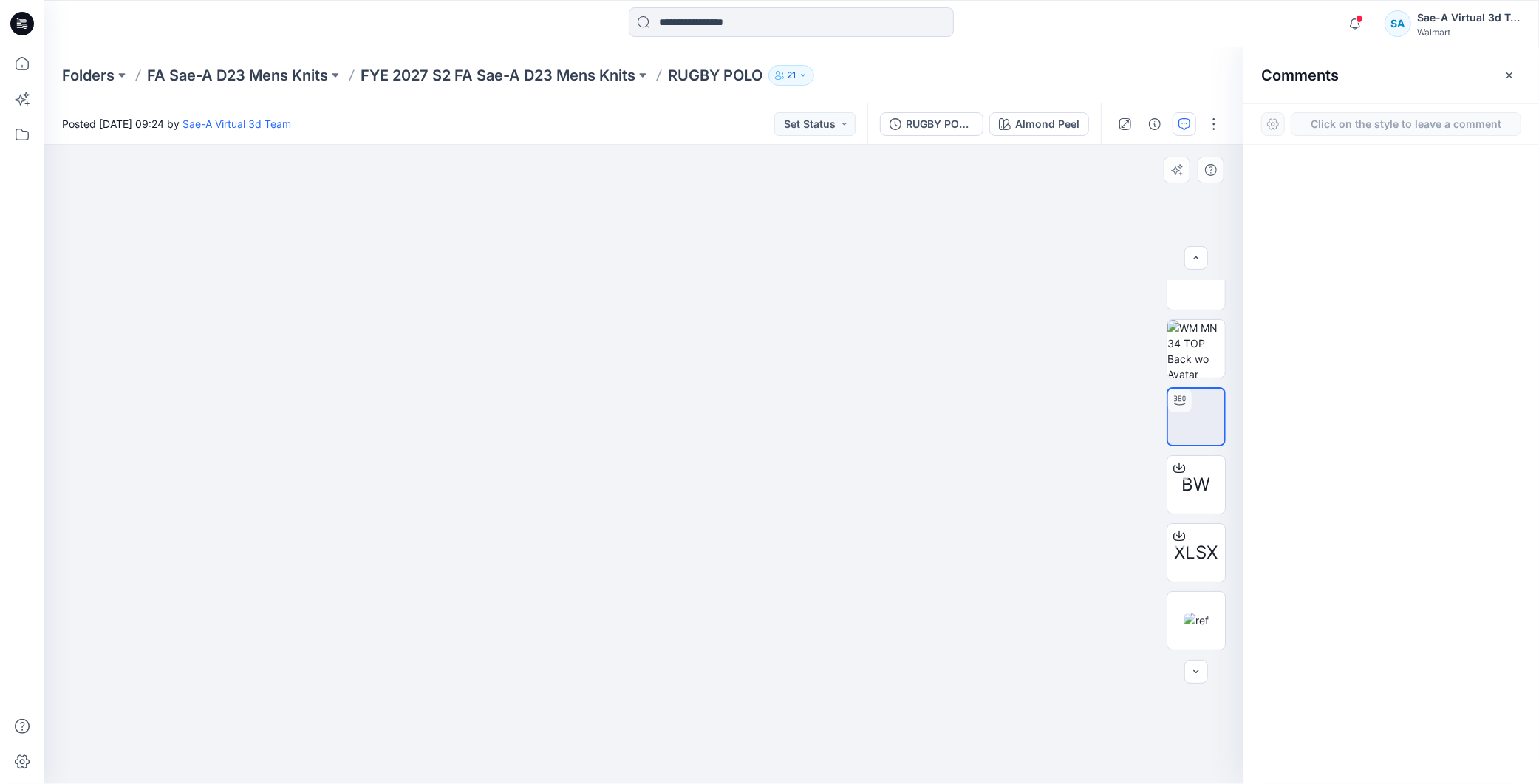
click at [120, 187] on div "1" at bounding box center [644, 465] width 1199 height 639
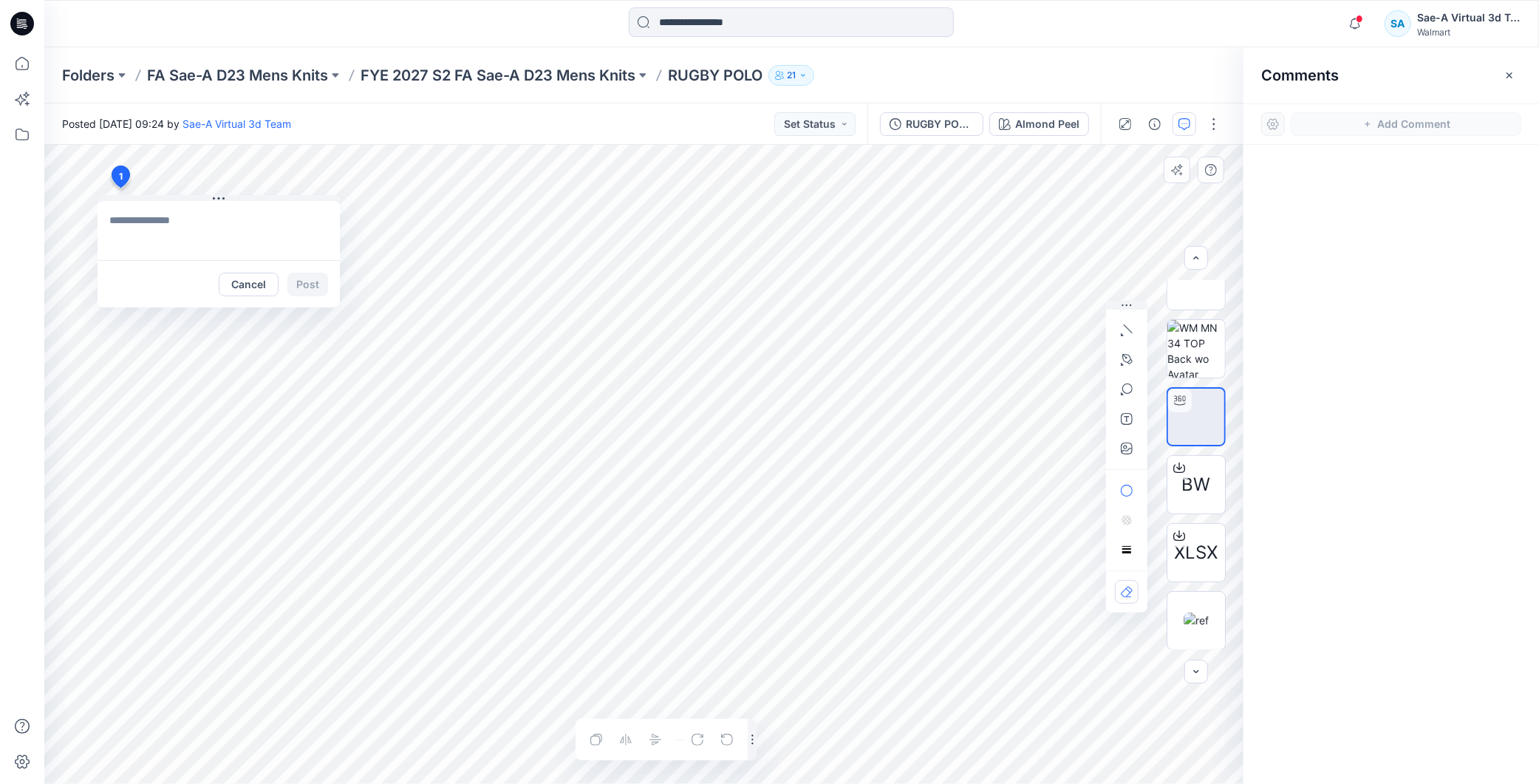
type textarea "**********"
click at [316, 286] on button "Post" at bounding box center [307, 284] width 41 height 24
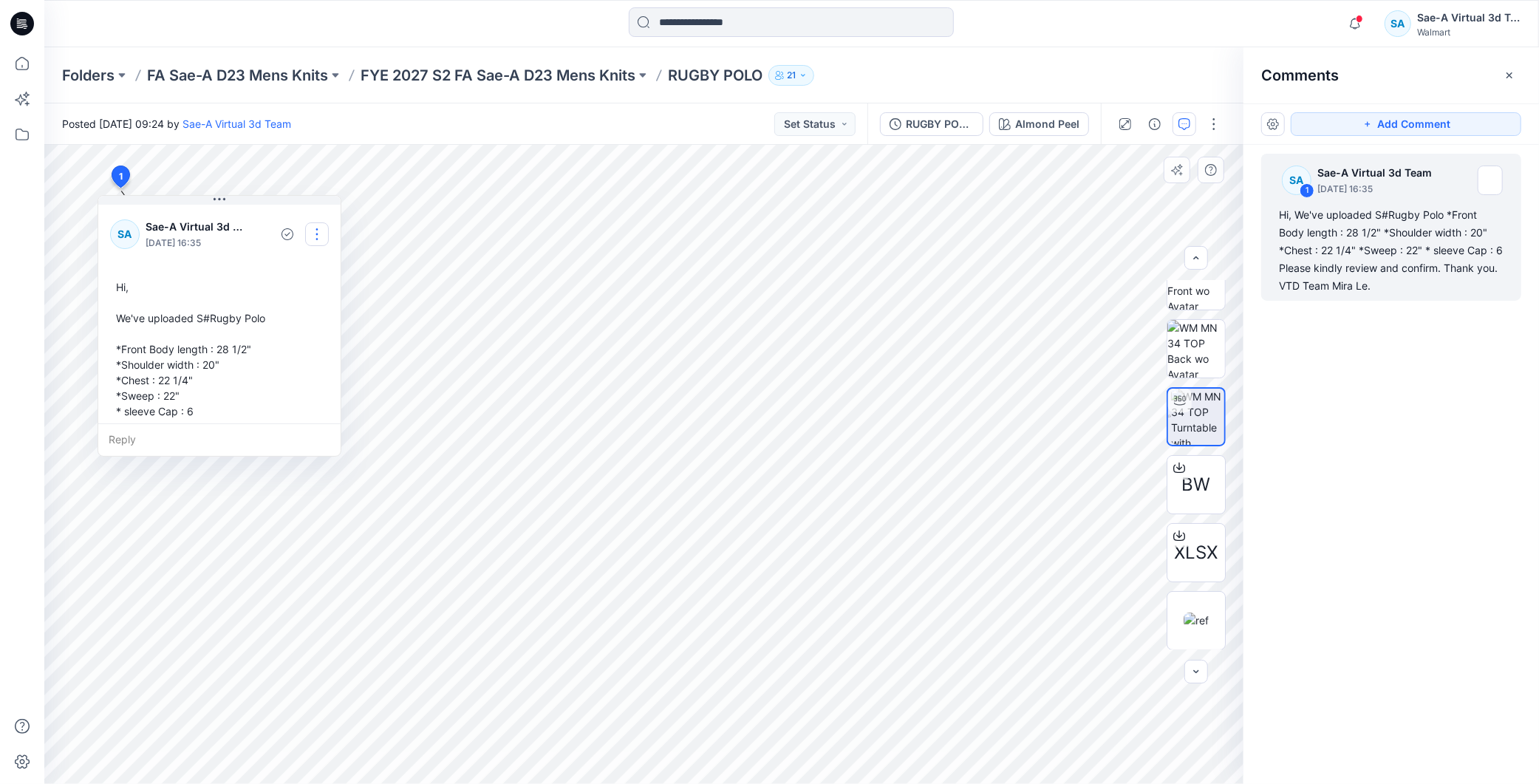
click at [321, 234] on button "button" at bounding box center [316, 233] width 24 height 24
click at [313, 266] on p "Edit comment" at bounding box center [320, 268] width 66 height 15
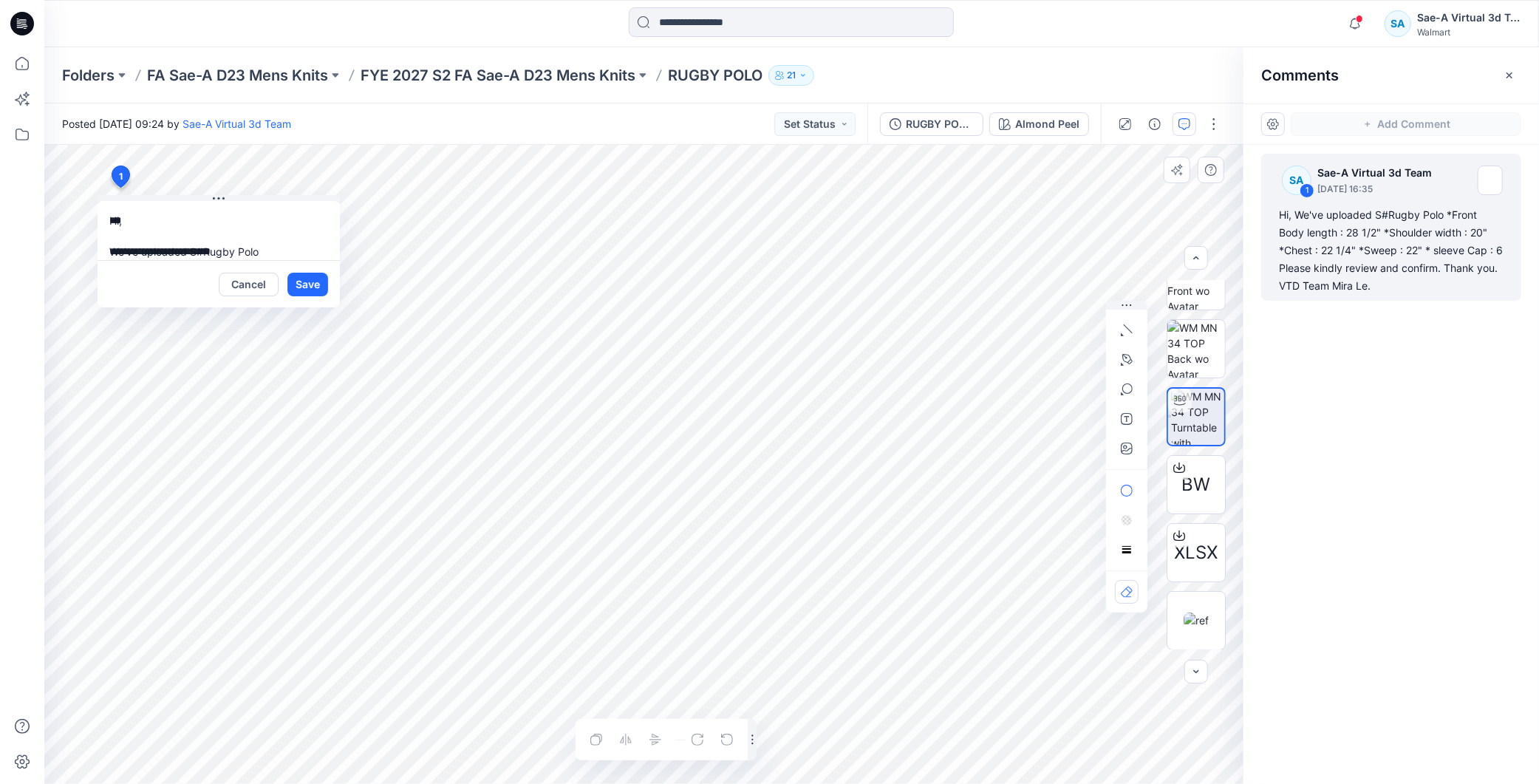
click at [270, 250] on textarea "**********" at bounding box center [218, 230] width 242 height 59
type textarea "**********"
click at [316, 285] on button "Save" at bounding box center [307, 284] width 41 height 24
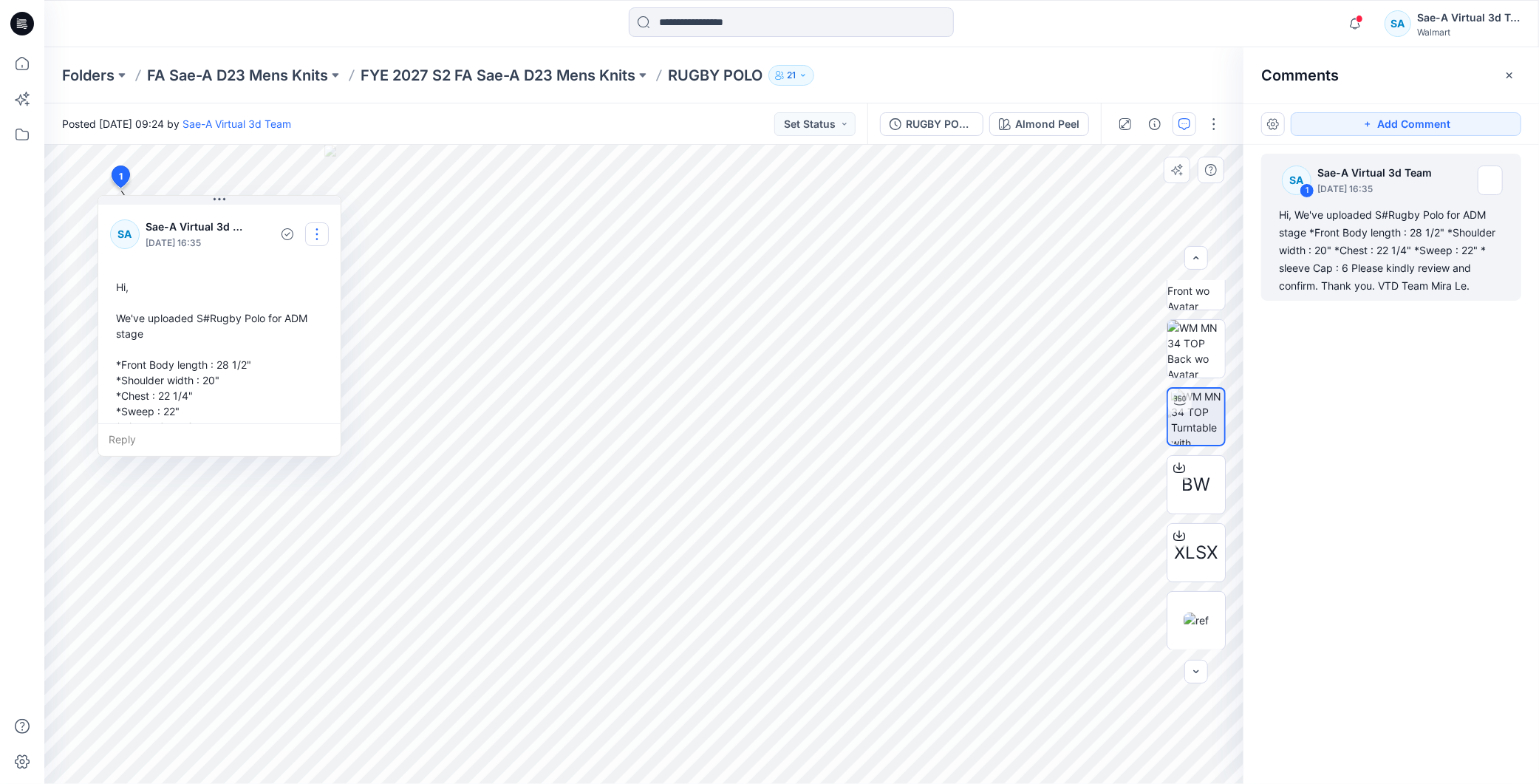
click at [307, 234] on button "button" at bounding box center [316, 233] width 24 height 24
click at [309, 273] on p "Edit comment" at bounding box center [320, 268] width 66 height 15
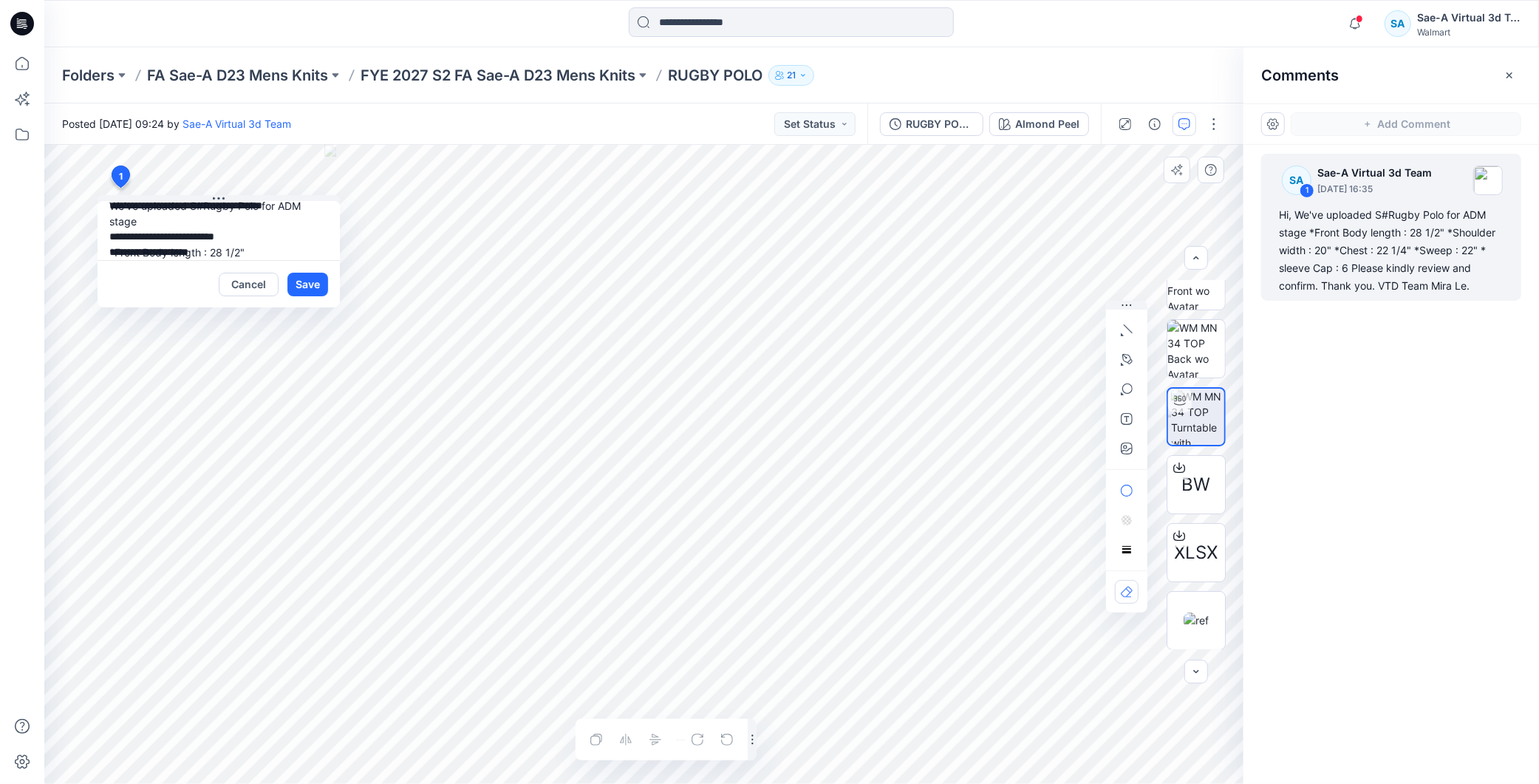
scroll to position [155, 0]
drag, startPoint x: 260, startPoint y: 245, endPoint x: 316, endPoint y: 248, distance: 56.1
click at [316, 248] on textarea "**********" at bounding box center [218, 230] width 242 height 59
click at [295, 234] on textarea "**********" at bounding box center [218, 230] width 242 height 59
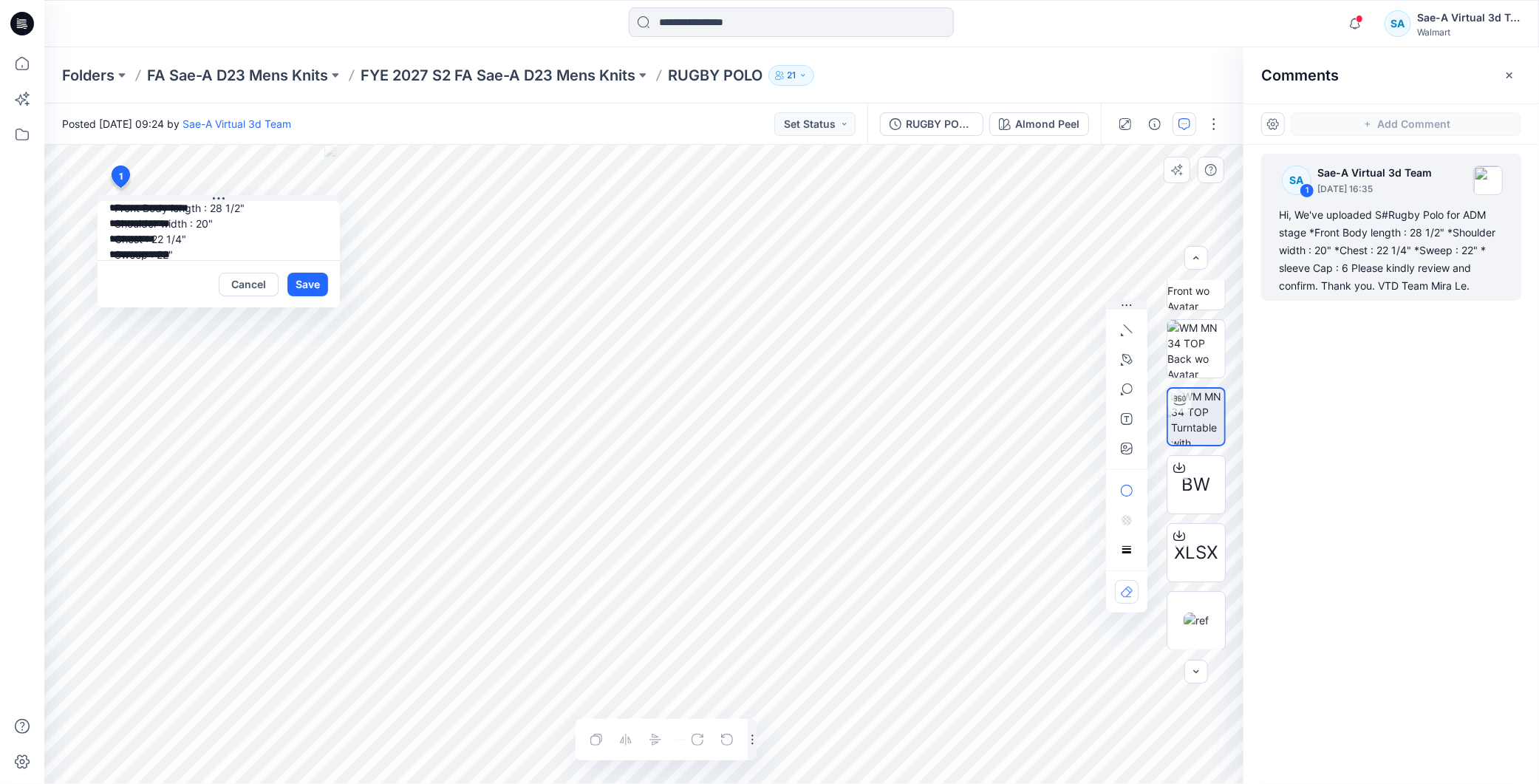
scroll to position [0, 0]
click at [315, 244] on textarea "**********" at bounding box center [218, 230] width 242 height 59
type textarea "**********"
click at [299, 278] on button "Save" at bounding box center [307, 284] width 41 height 24
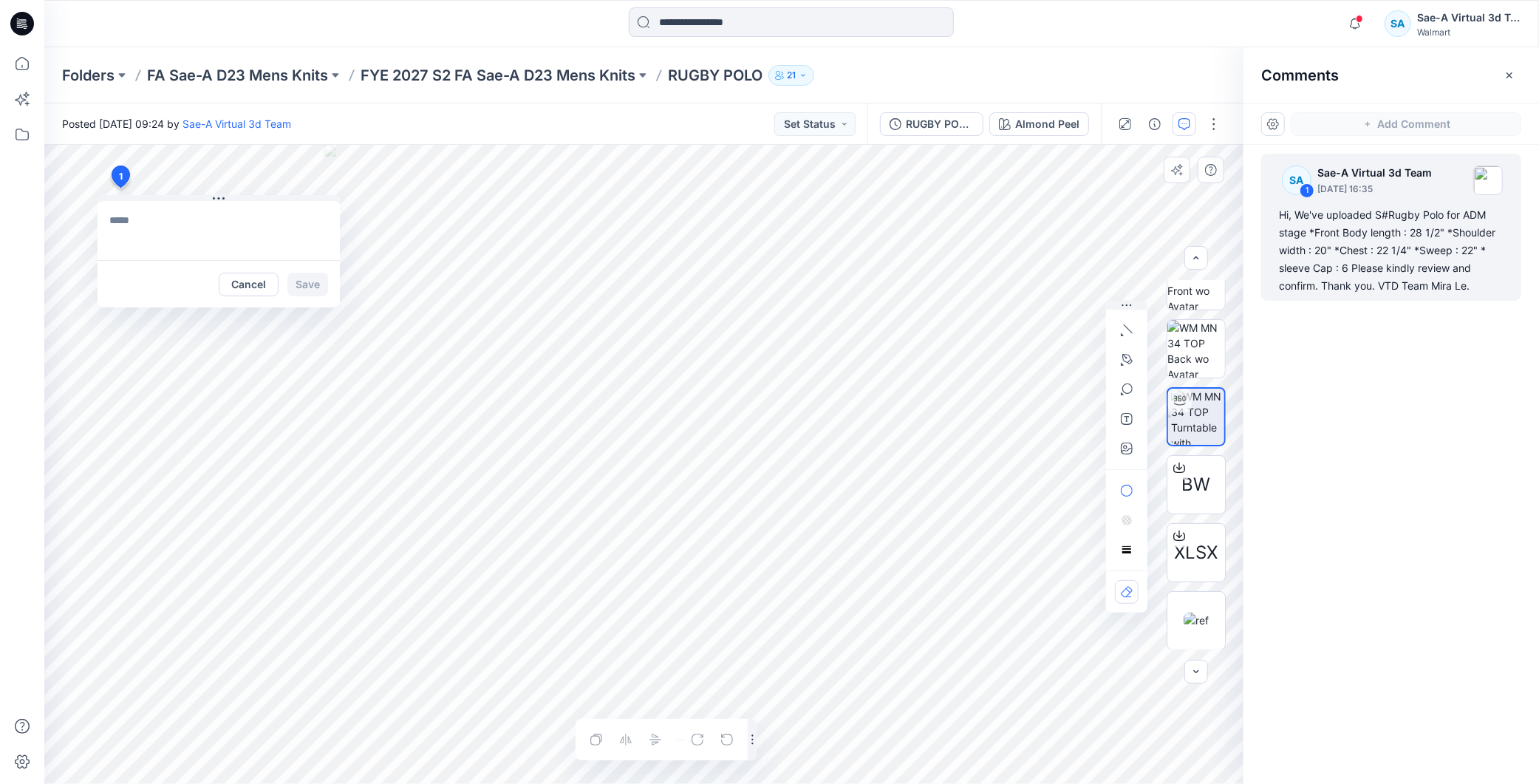
scroll to position [0, 0]
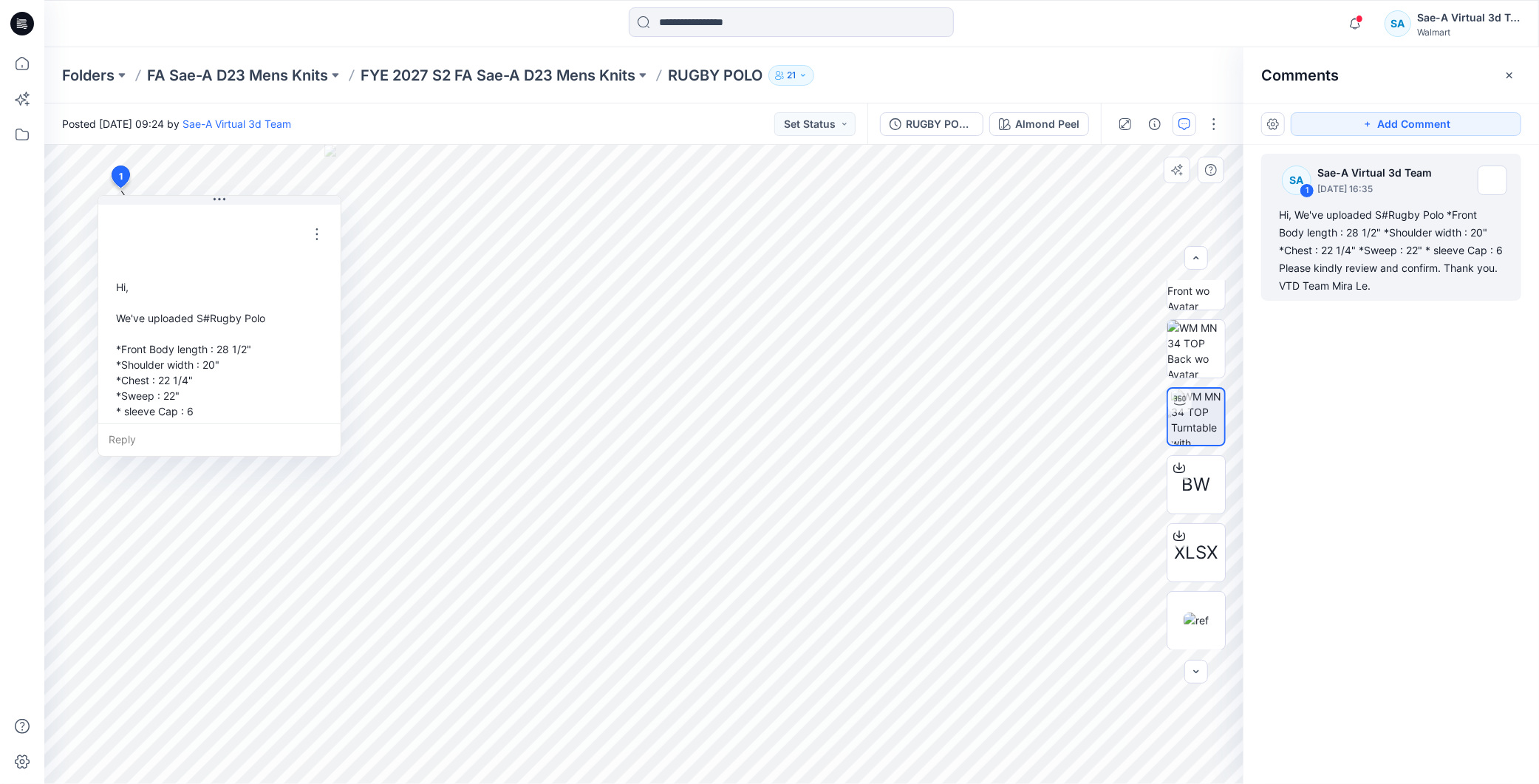
click at [1490, 410] on div "SA 1 Sae-A Virtual 3d Team August 27, 2025 16:35 Hi, We've uploaded S#Rugby Pol…" at bounding box center [1391, 437] width 295 height 585
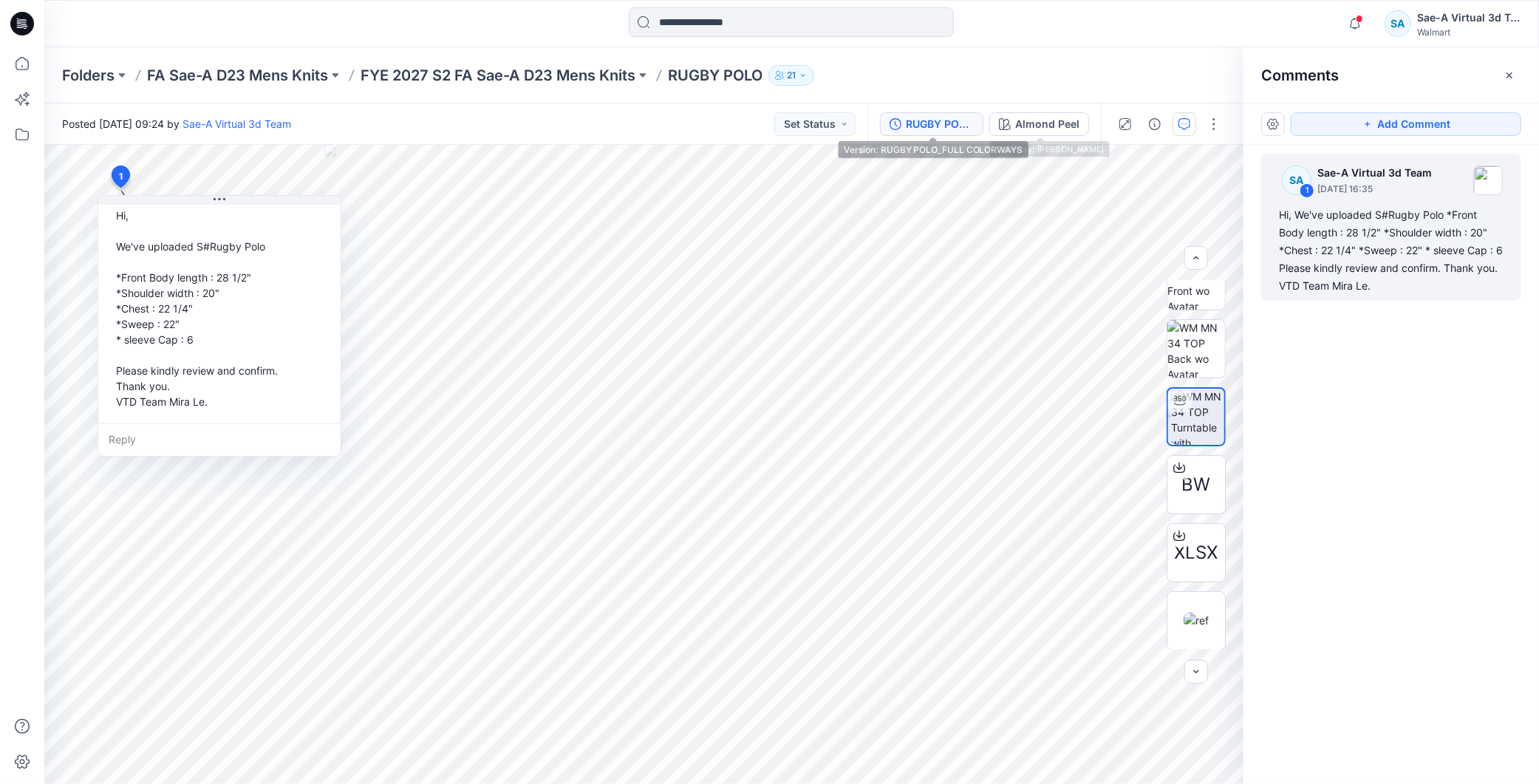
click at [954, 131] on div "RUGBY POLO_FULL COLORWAYS" at bounding box center [940, 124] width 68 height 16
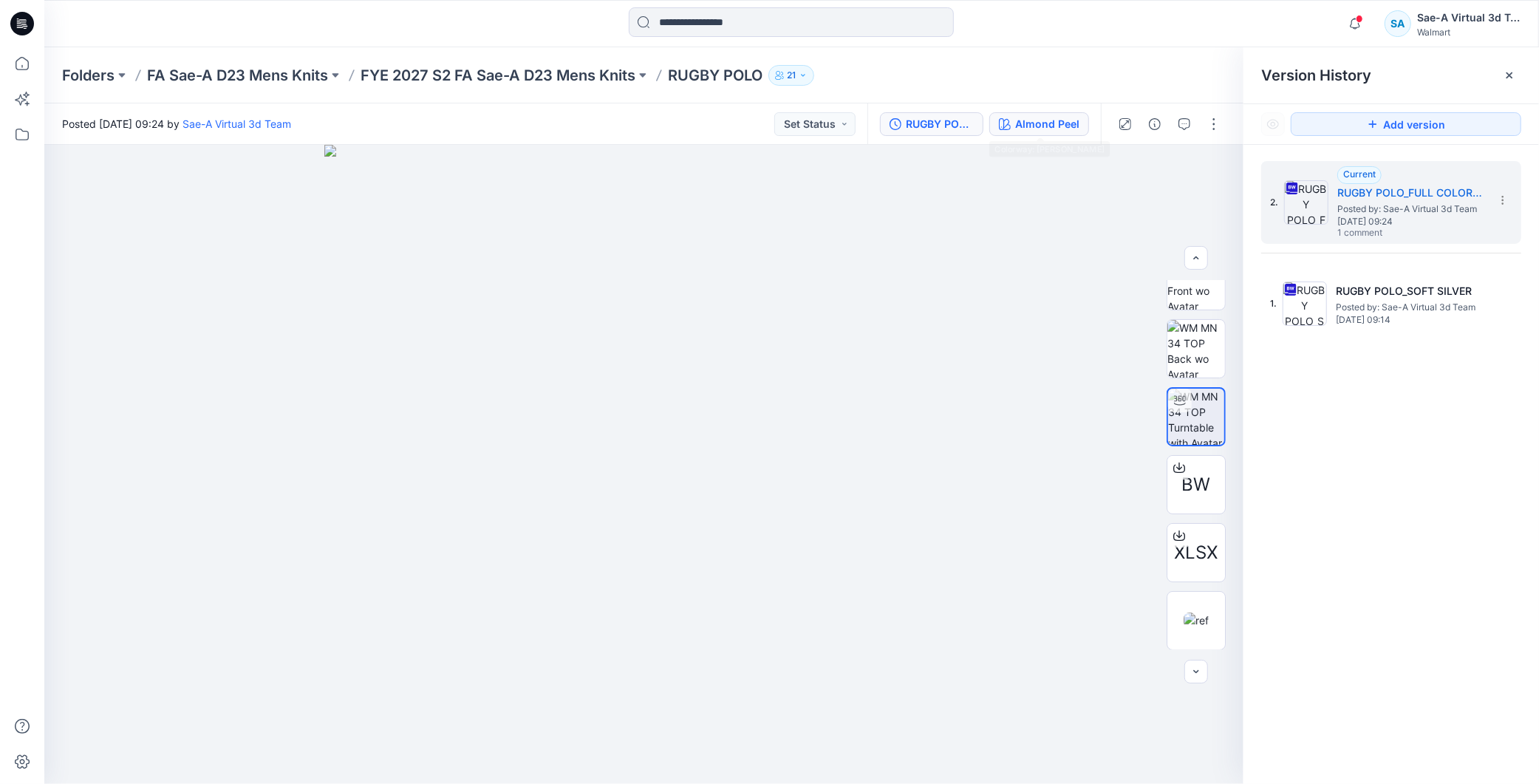
click at [1040, 129] on div "Almond Peel" at bounding box center [1047, 124] width 64 height 16
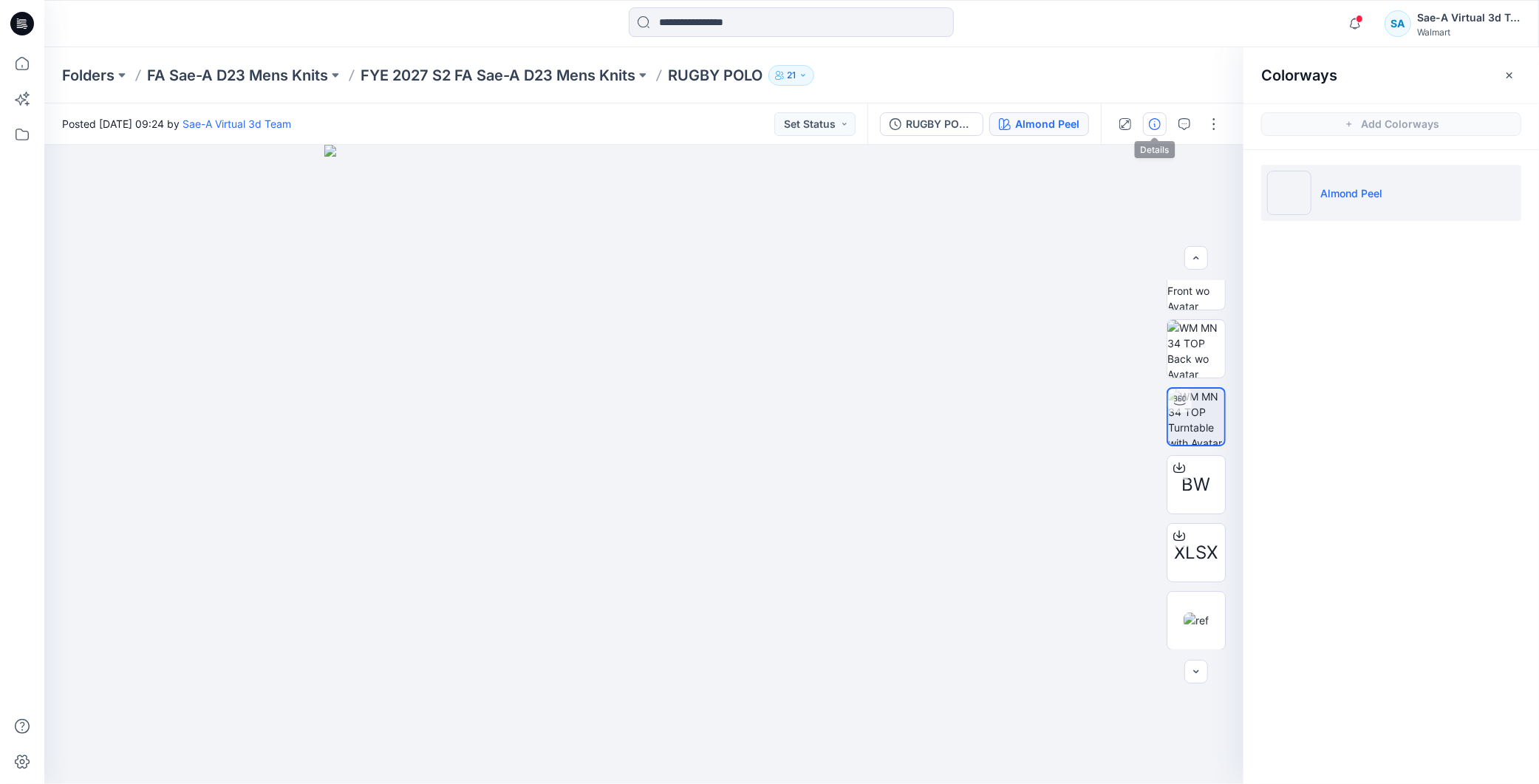
click at [1150, 123] on icon "button" at bounding box center [1155, 124] width 12 height 12
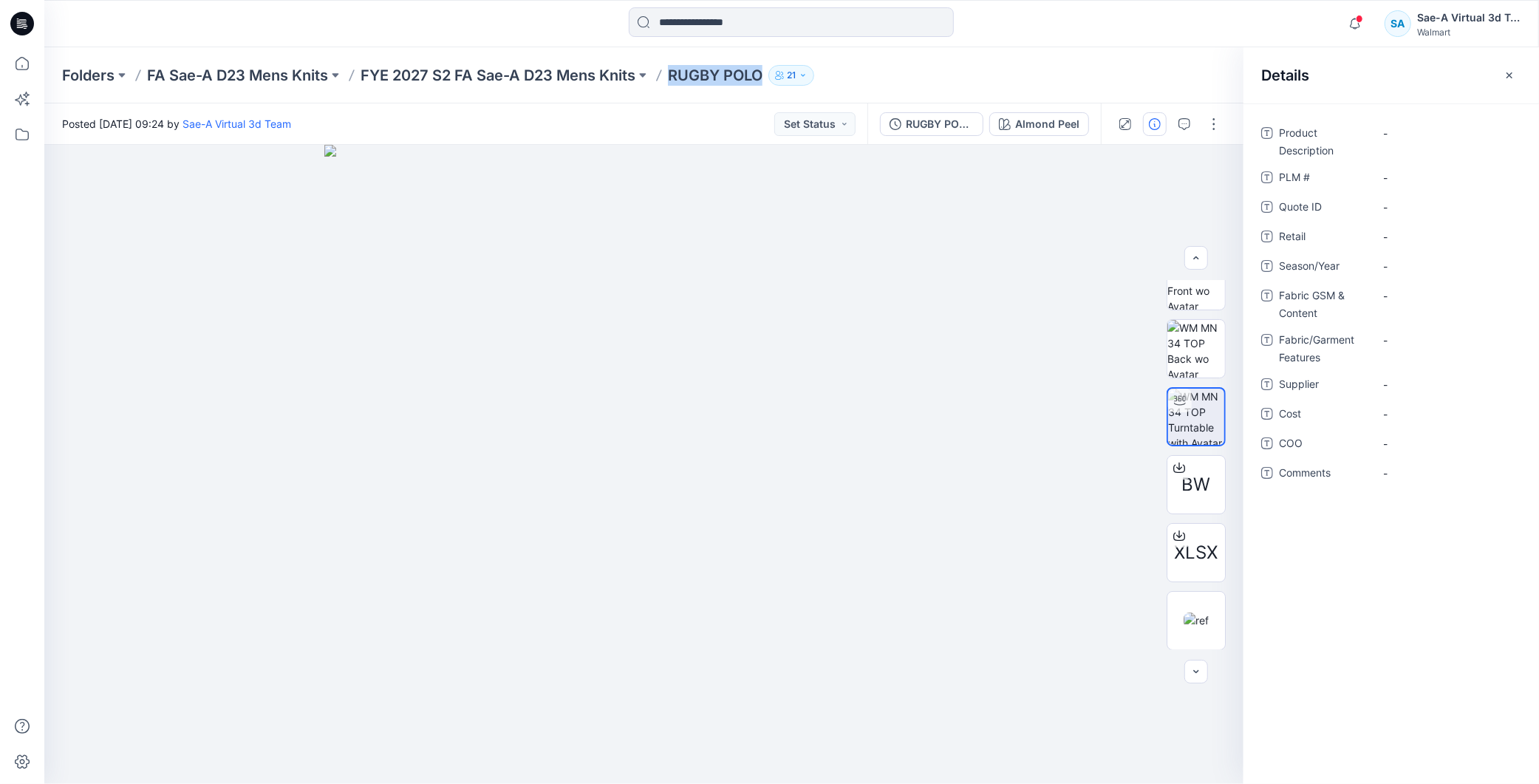
drag, startPoint x: 669, startPoint y: 69, endPoint x: 766, endPoint y: 79, distance: 97.5
click at [766, 79] on div "Folders FA Sae-A D23 Mens Knits FYE 2027 S2 FA Sae-A D23 Mens Knits RUGBY POLO …" at bounding box center [734, 75] width 1344 height 21
copy p "RUGBY POLO"
click at [1382, 121] on div "-" at bounding box center [1447, 132] width 148 height 24
click at [1417, 127] on textarea at bounding box center [1447, 132] width 148 height 24
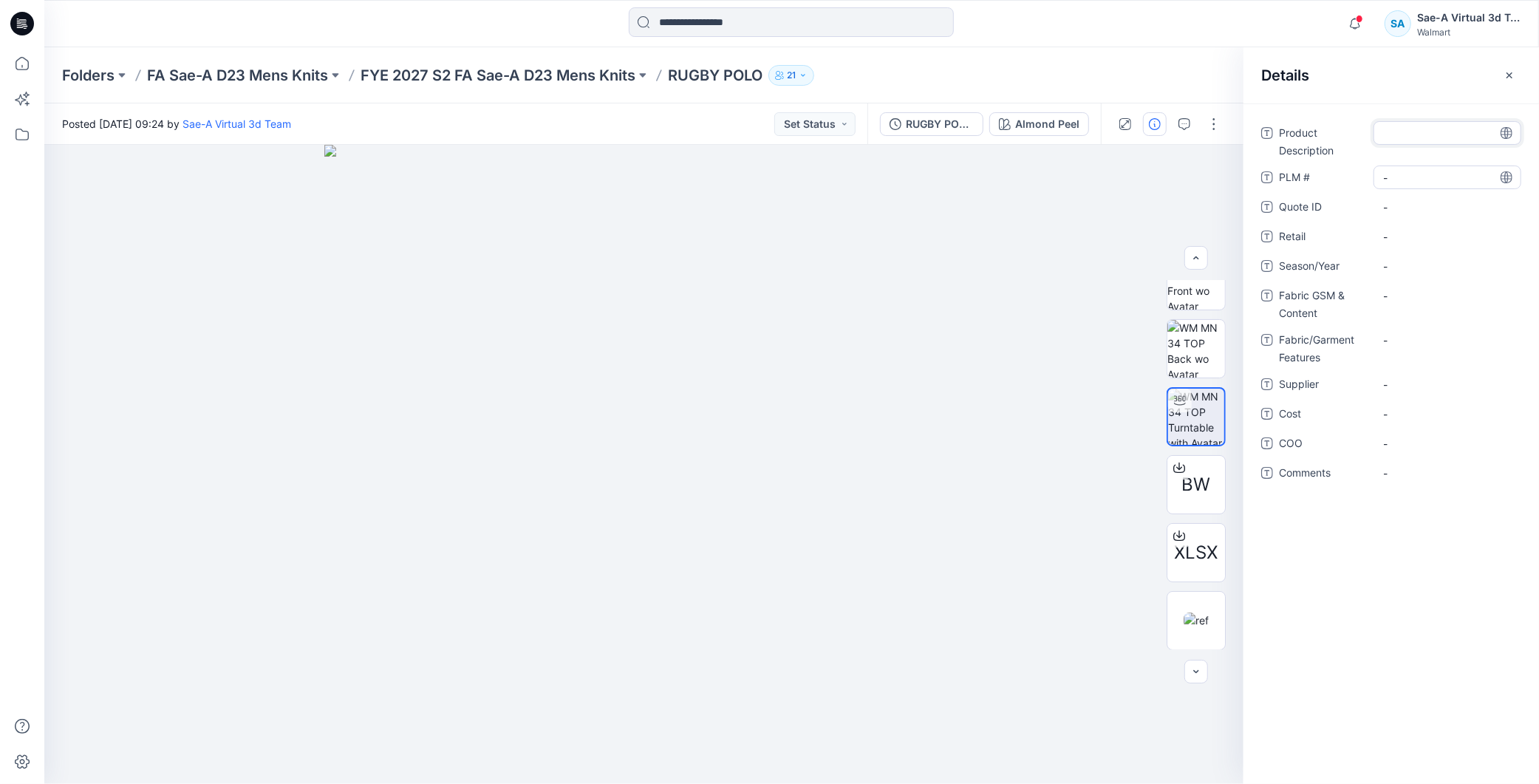
type textarea "**********"
click at [1404, 172] on \ "-" at bounding box center [1447, 178] width 129 height 15
type textarea "***"
click at [1382, 269] on div "-" at bounding box center [1447, 265] width 148 height 24
type textarea "*****"
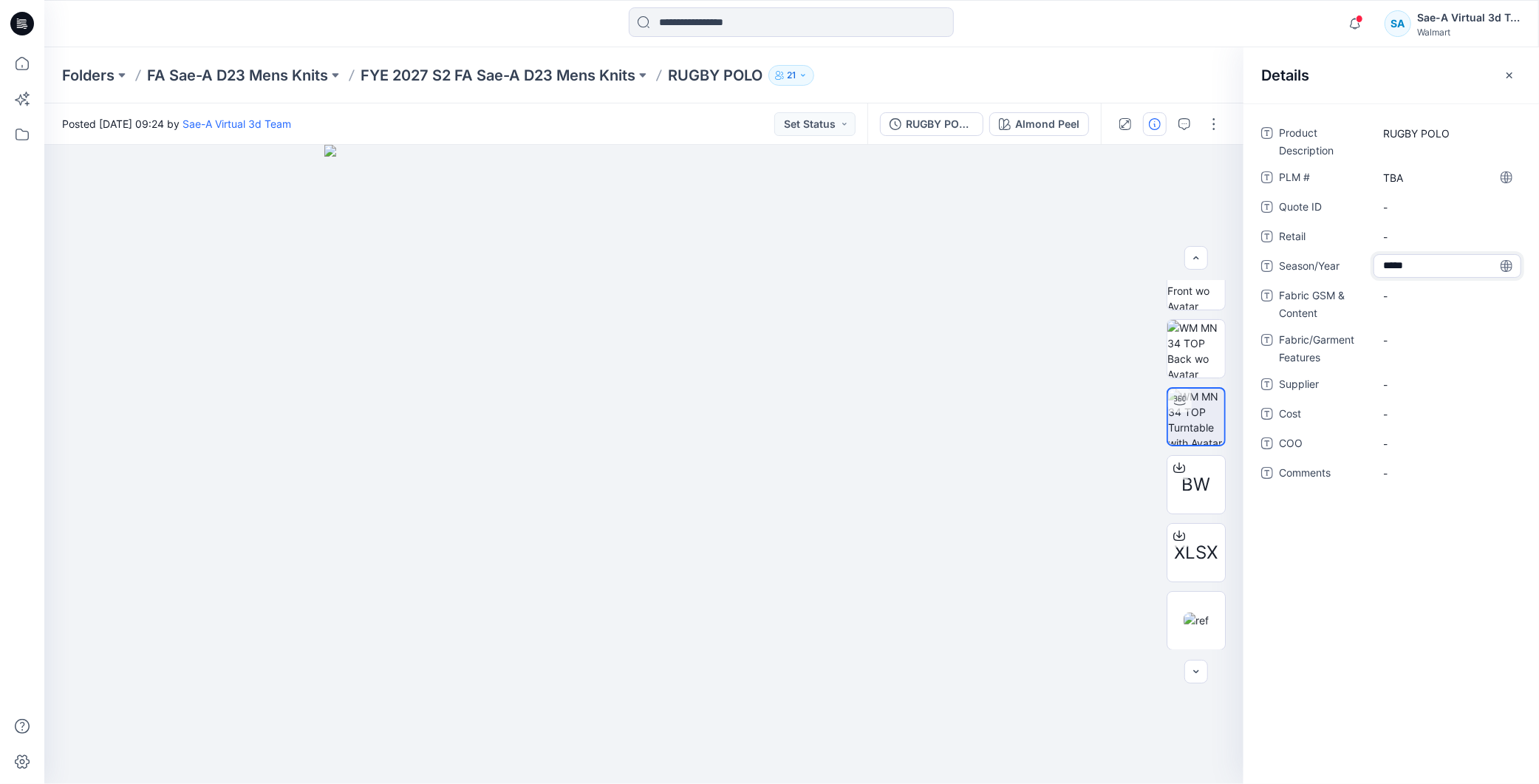
click at [1370, 624] on div "Product Description RUGBY POLO PLM # TBA Quote ID - Retail - Season/Year ***** …" at bounding box center [1391, 443] width 295 height 680
click at [1033, 670] on div at bounding box center [644, 465] width 1199 height 639
click at [1413, 288] on Content "-" at bounding box center [1447, 295] width 129 height 15
drag, startPoint x: 1422, startPoint y: 298, endPoint x: 1364, endPoint y: 304, distance: 58.3
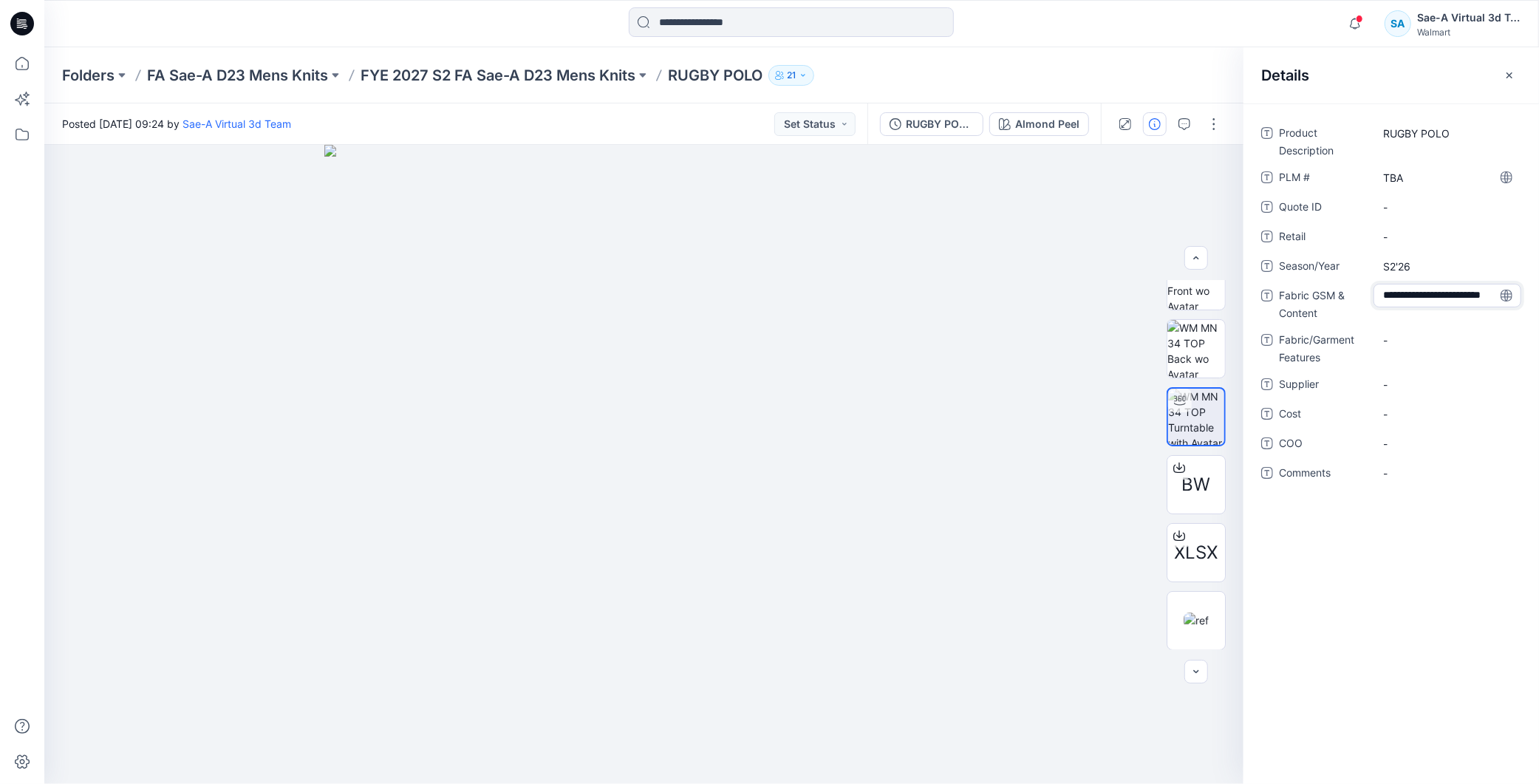
click at [1364, 304] on div "**********" at bounding box center [1391, 302] width 260 height 38
type textarea "**********"
click at [1385, 562] on div "**********" at bounding box center [1391, 443] width 295 height 680
click at [1404, 328] on div "-" at bounding box center [1447, 339] width 148 height 24
type textarea "*******"
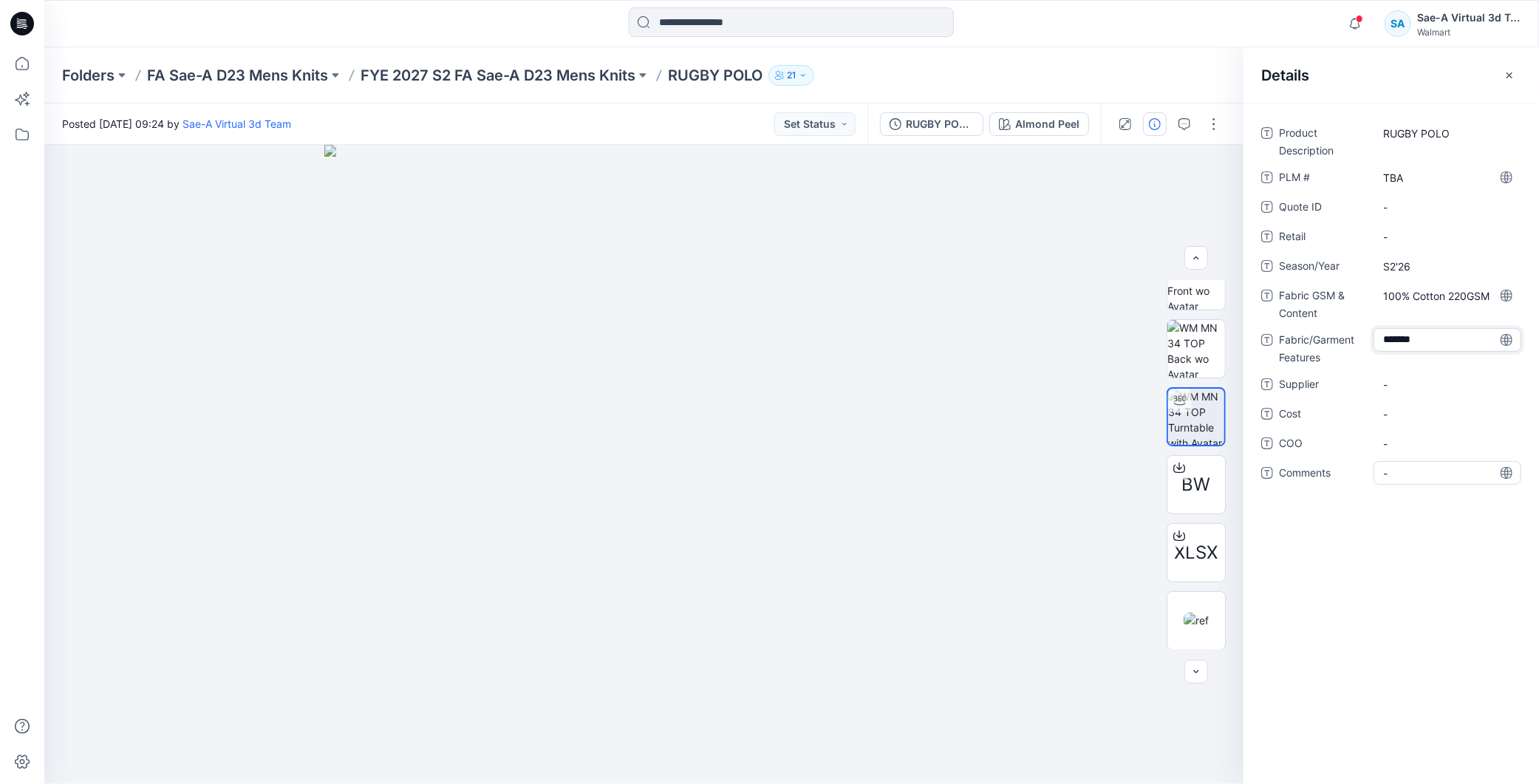
drag, startPoint x: 1393, startPoint y: 548, endPoint x: 1421, endPoint y: 474, distance: 79.1
click at [1398, 533] on div "Product Description RUGBY POLO PLM # TBA Quote ID - Retail - Season/Year S2'26 …" at bounding box center [1391, 443] width 295 height 680
click at [1427, 337] on Features "JERSEY," at bounding box center [1447, 340] width 129 height 15
type textarea "******"
click at [1412, 386] on span "-" at bounding box center [1447, 384] width 129 height 15
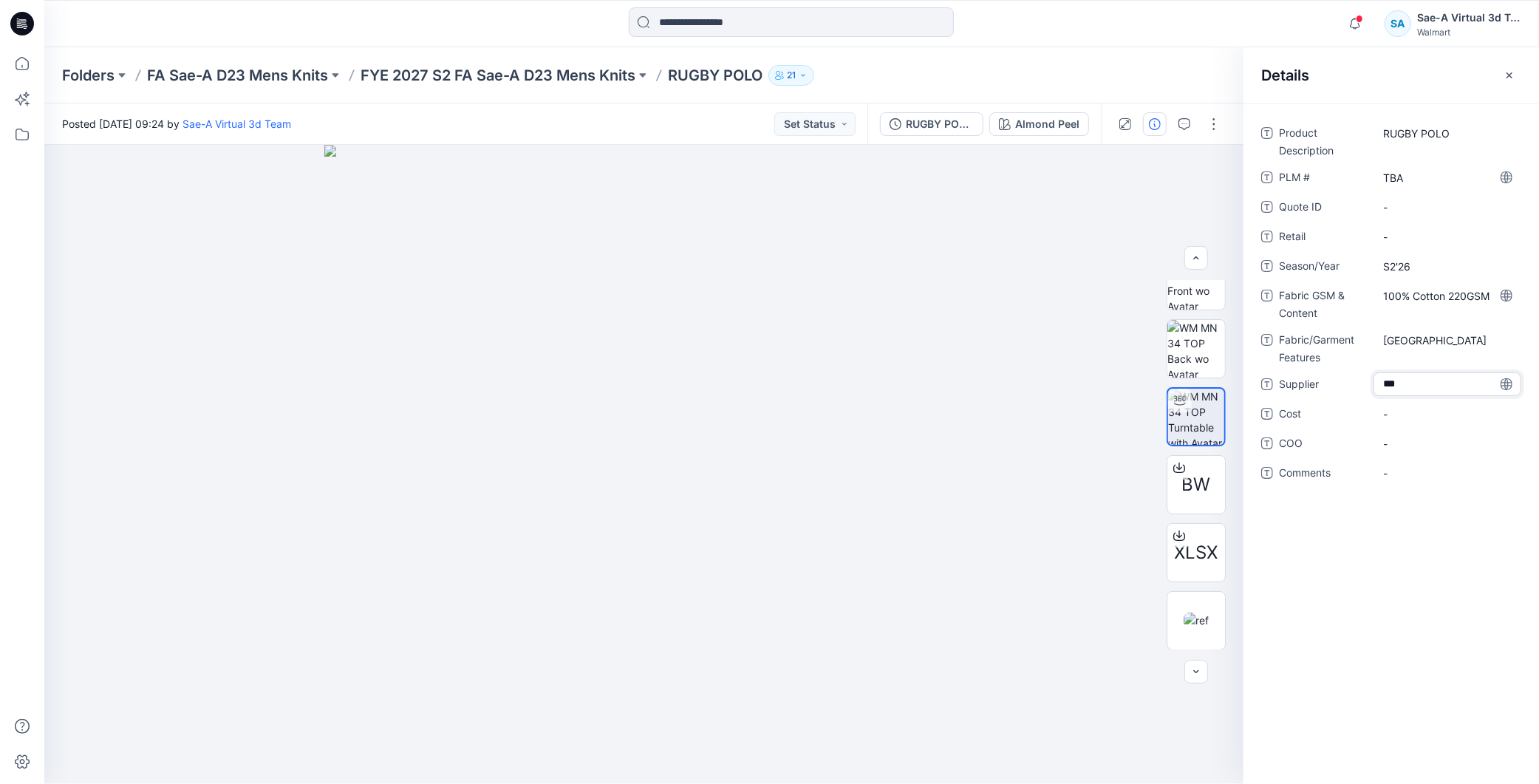
type textarea "****"
click at [1421, 411] on span "-" at bounding box center [1447, 413] width 129 height 15
type textarea "***"
click at [1398, 581] on div "Product Description RUGBY POLO PLM # TBA Quote ID - Retail - Season/Year S2'26 …" at bounding box center [1391, 443] width 295 height 680
click at [578, 70] on p "FYE 2027 S2 FA Sae-A D23 Mens Knits" at bounding box center [498, 75] width 275 height 21
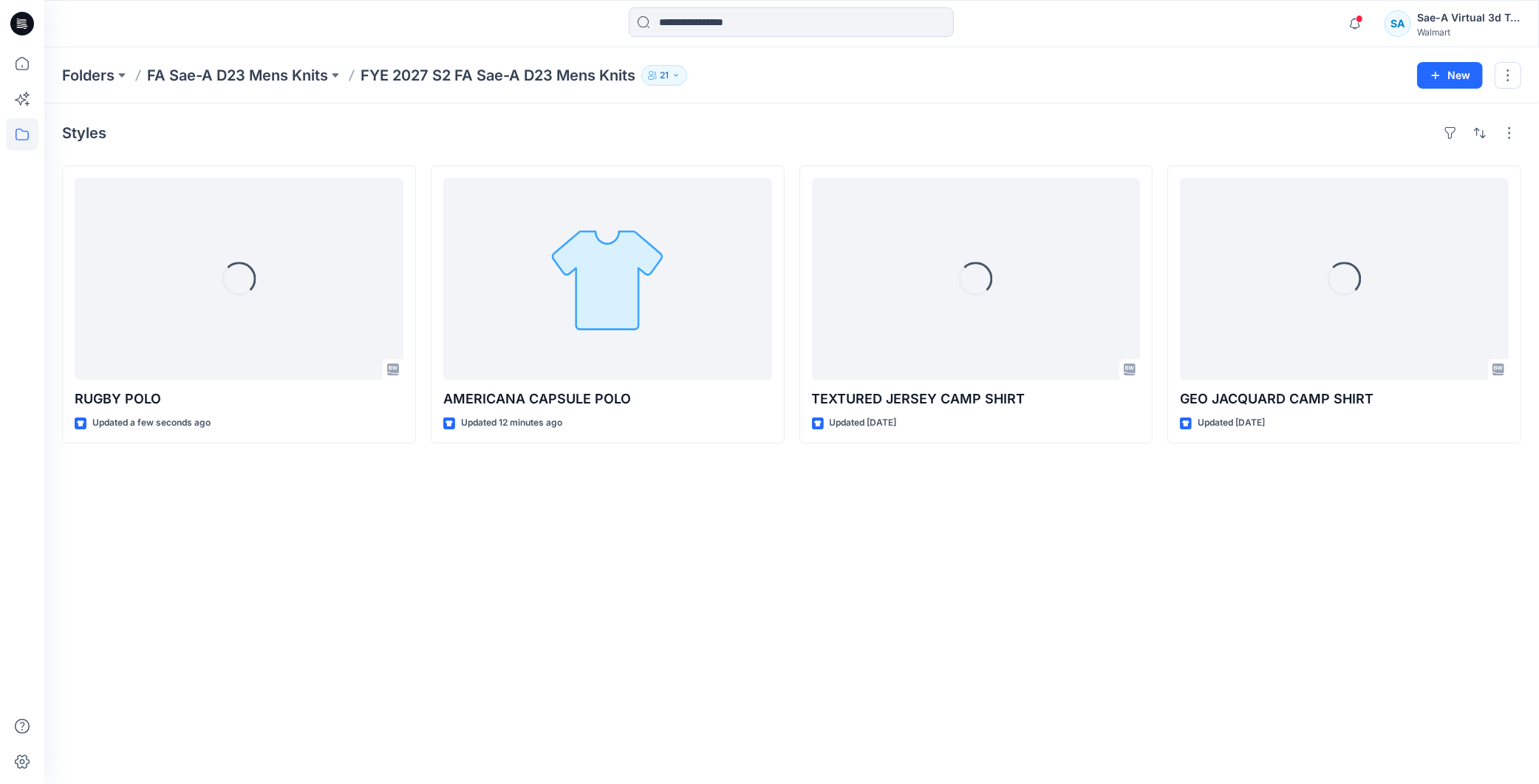
drag, startPoint x: 448, startPoint y: 665, endPoint x: 395, endPoint y: 520, distance: 154.4
click at [448, 663] on div "Styles Loading... RUGBY POLO Updated a few seconds ago AMERICANA CAPSULE POLO U…" at bounding box center [791, 443] width 1494 height 680
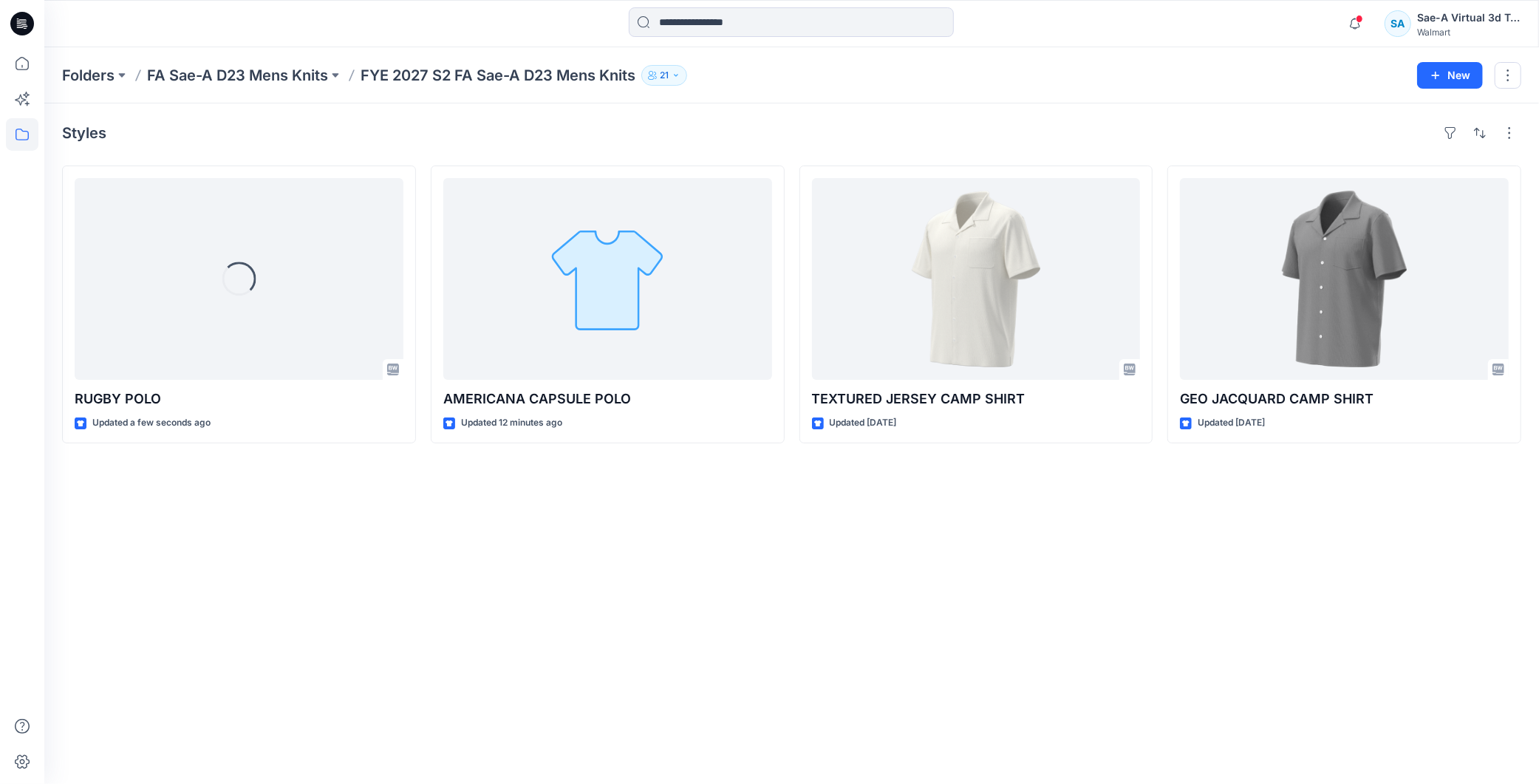
click at [610, 594] on div "Styles Loading... RUGBY POLO Updated a few seconds ago AMERICANA CAPSULE POLO U…" at bounding box center [791, 443] width 1494 height 680
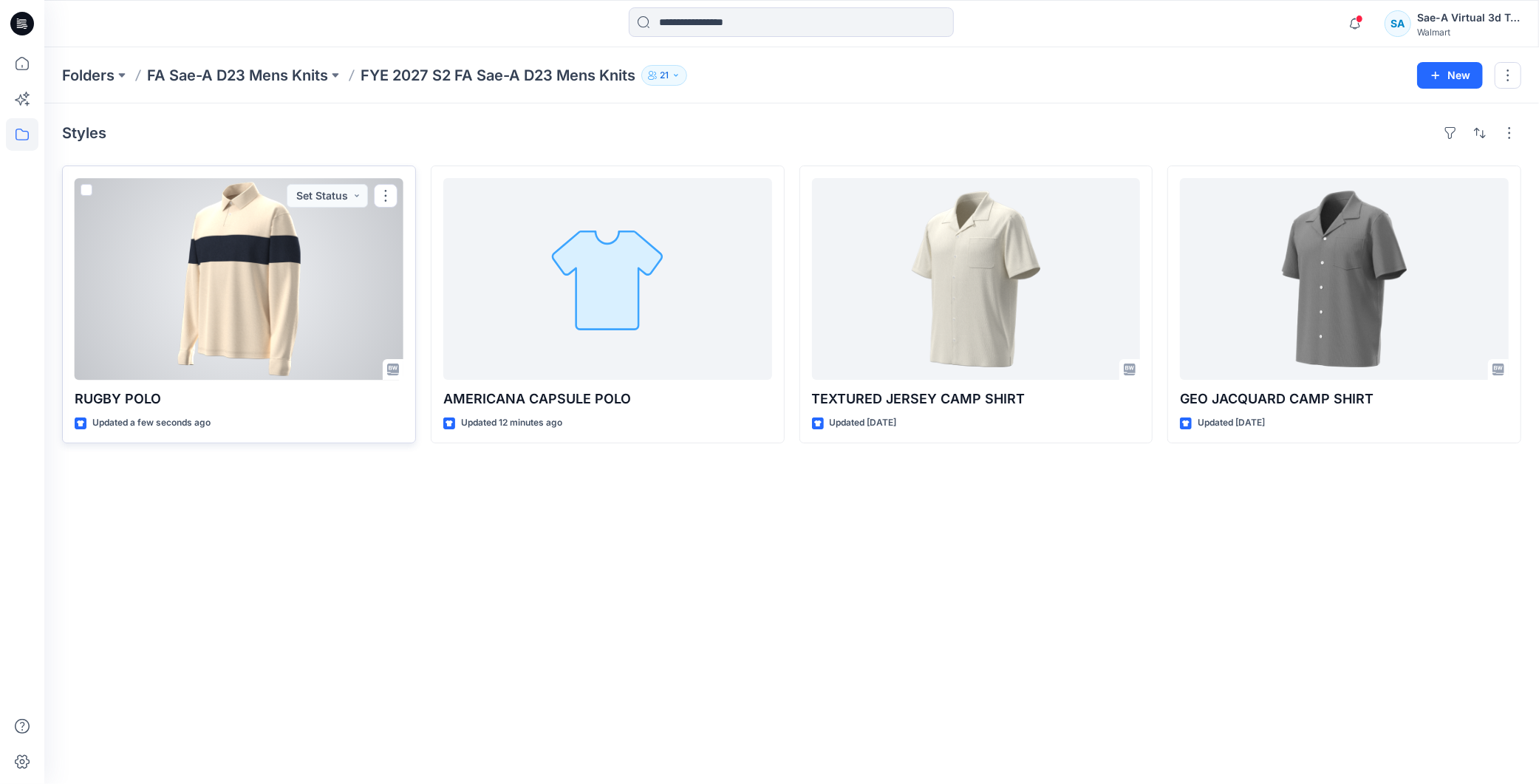
click at [269, 255] on div at bounding box center [238, 279] width 328 height 202
click at [285, 238] on div at bounding box center [238, 279] width 328 height 202
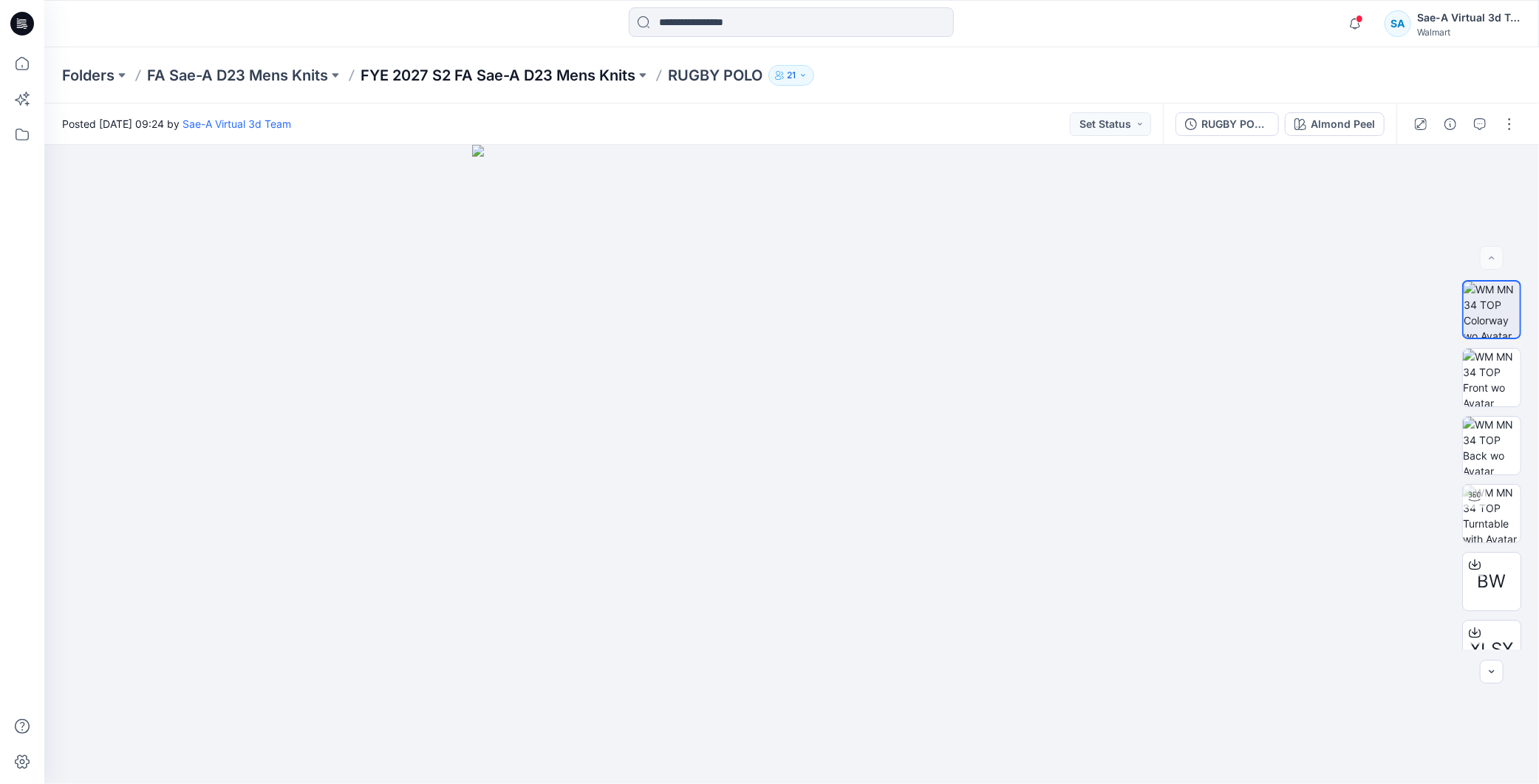
click at [565, 81] on p "FYE 2027 S2 FA Sae-A D23 Mens Knits" at bounding box center [498, 75] width 275 height 21
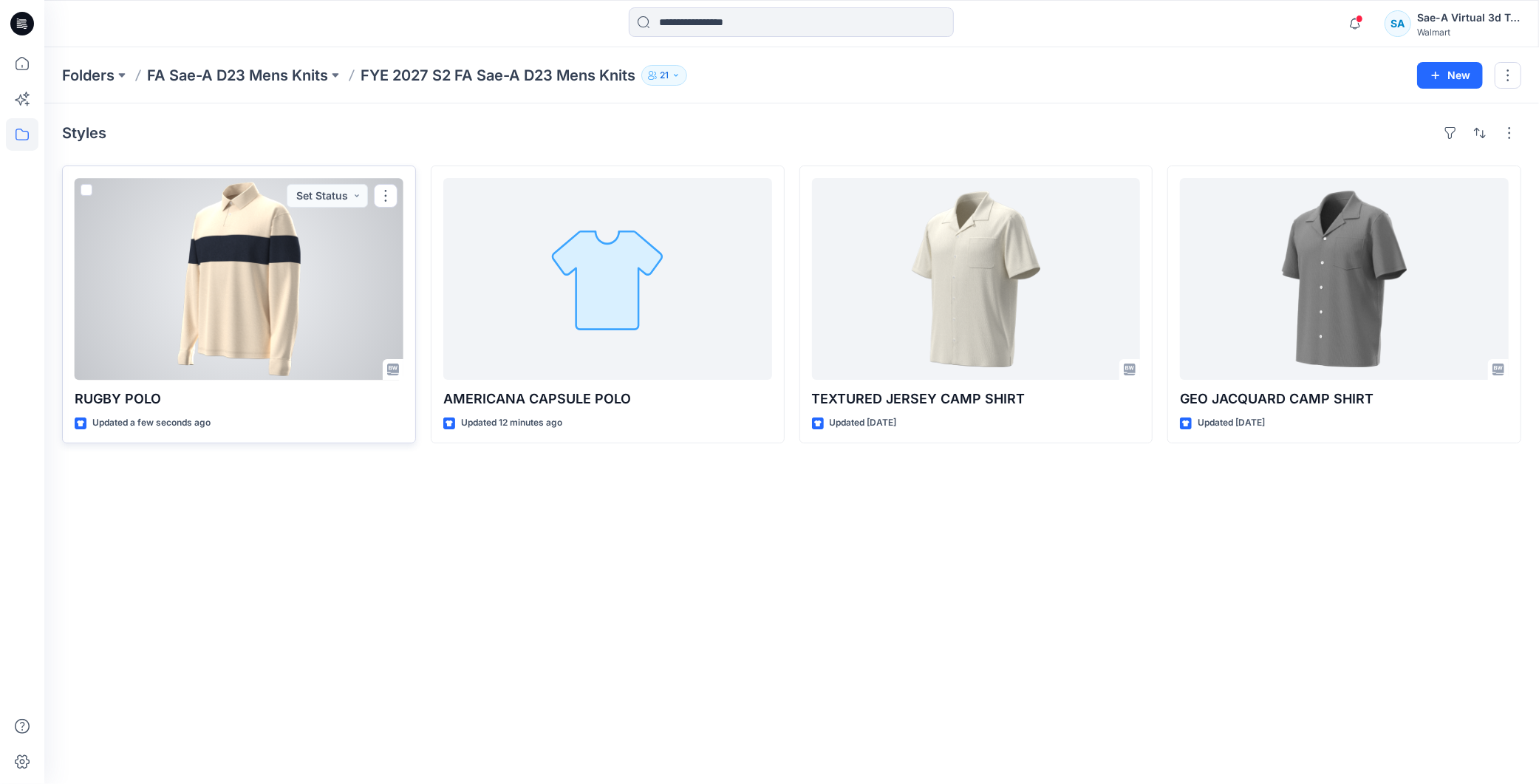
click at [161, 276] on div at bounding box center [238, 279] width 328 height 202
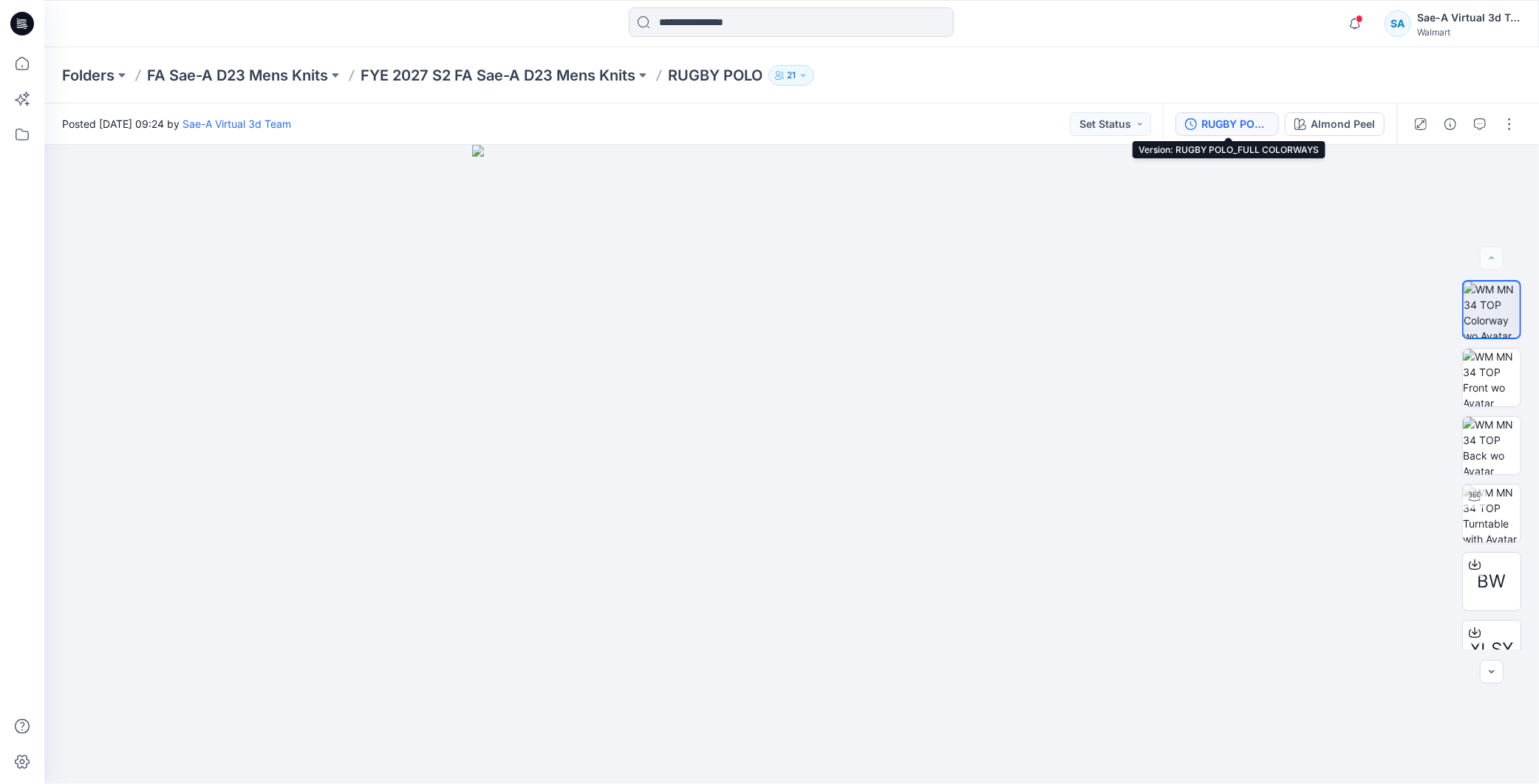
click at [1224, 122] on div "RUGBY POLO_FULL COLORWAYS" at bounding box center [1235, 124] width 68 height 16
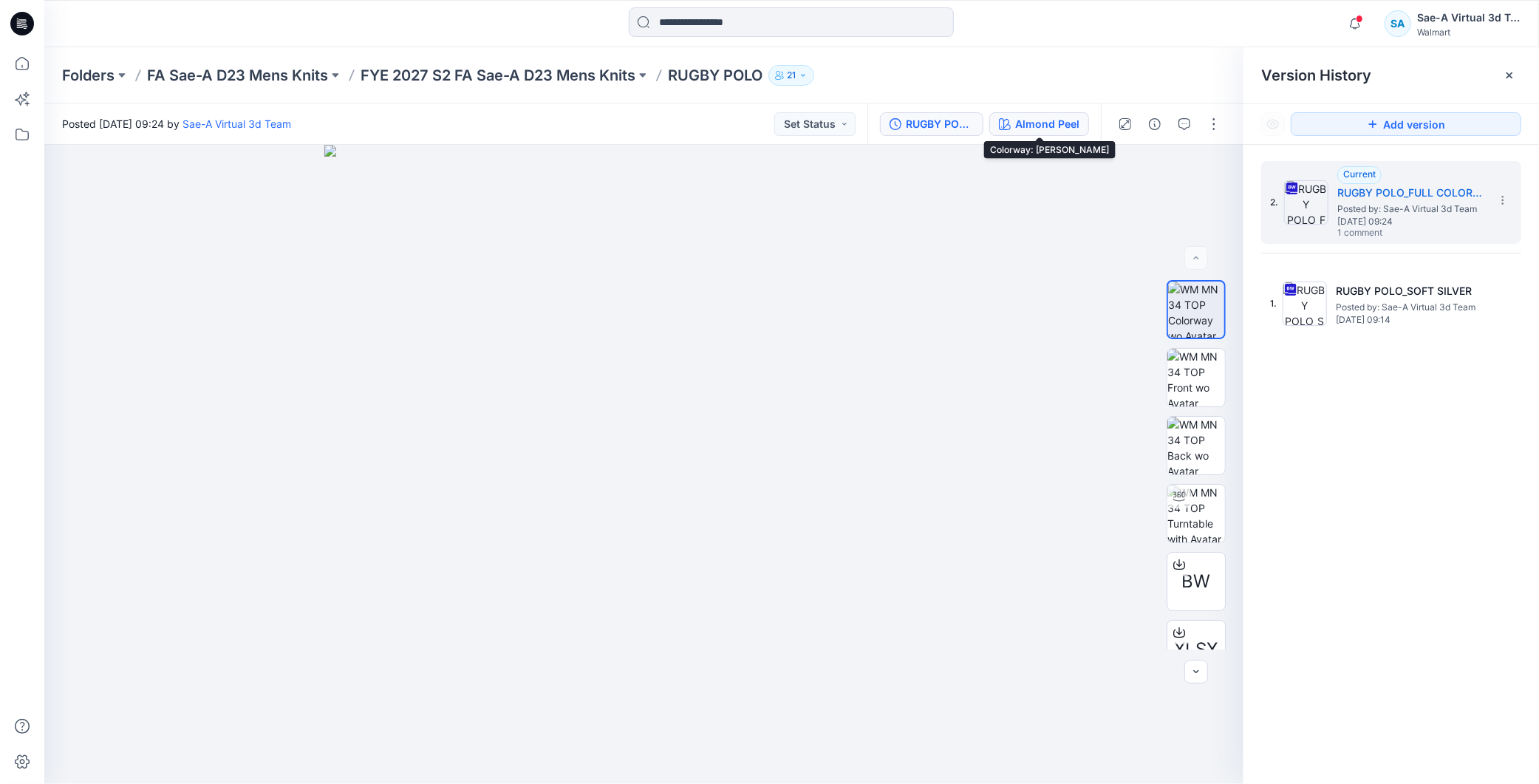
click at [1031, 113] on button "Almond Peel" at bounding box center [1039, 123] width 100 height 24
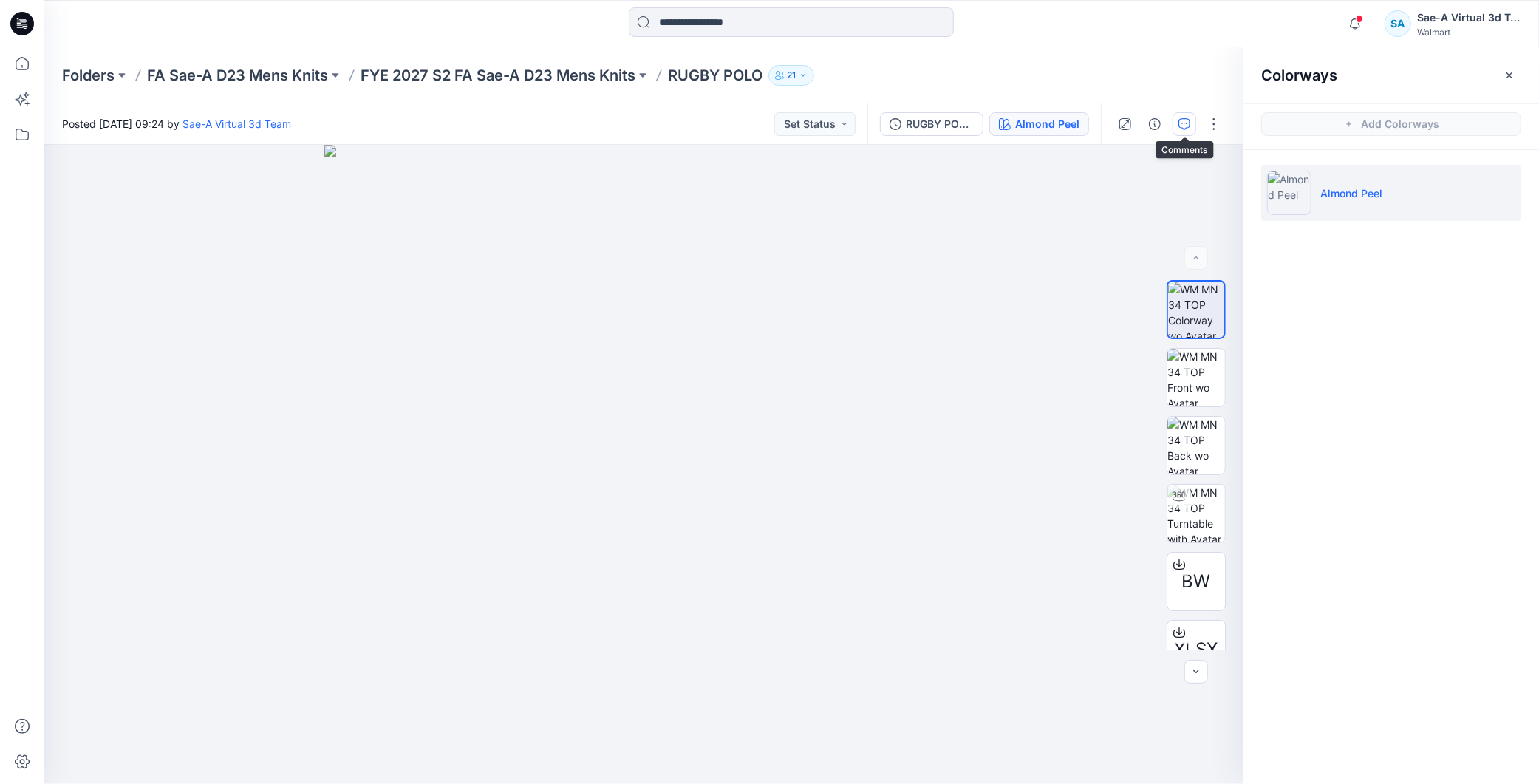
click at [1182, 124] on icon "button" at bounding box center [1184, 124] width 12 height 12
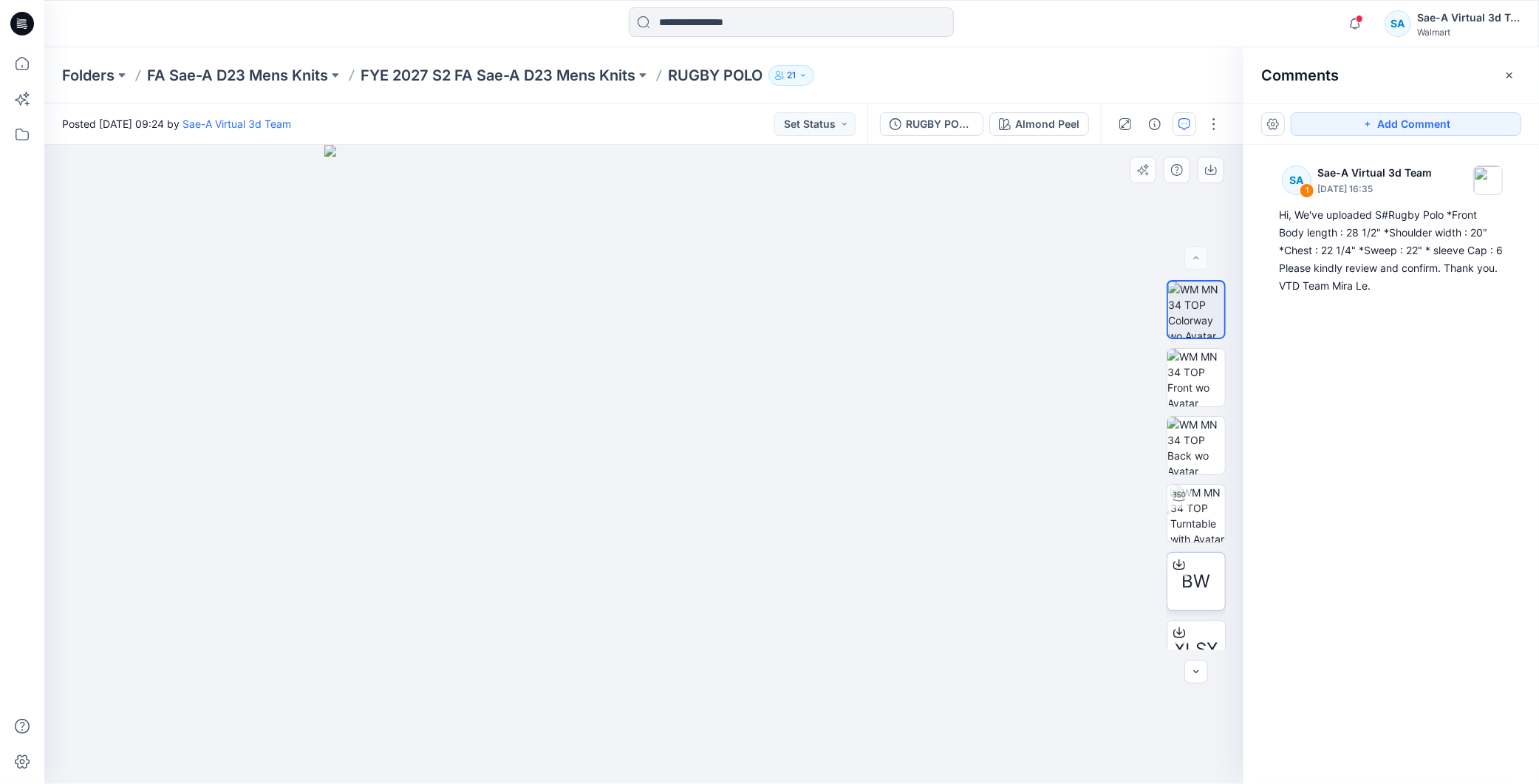
scroll to position [96, 0]
click at [1220, 126] on button "button" at bounding box center [1213, 123] width 24 height 24
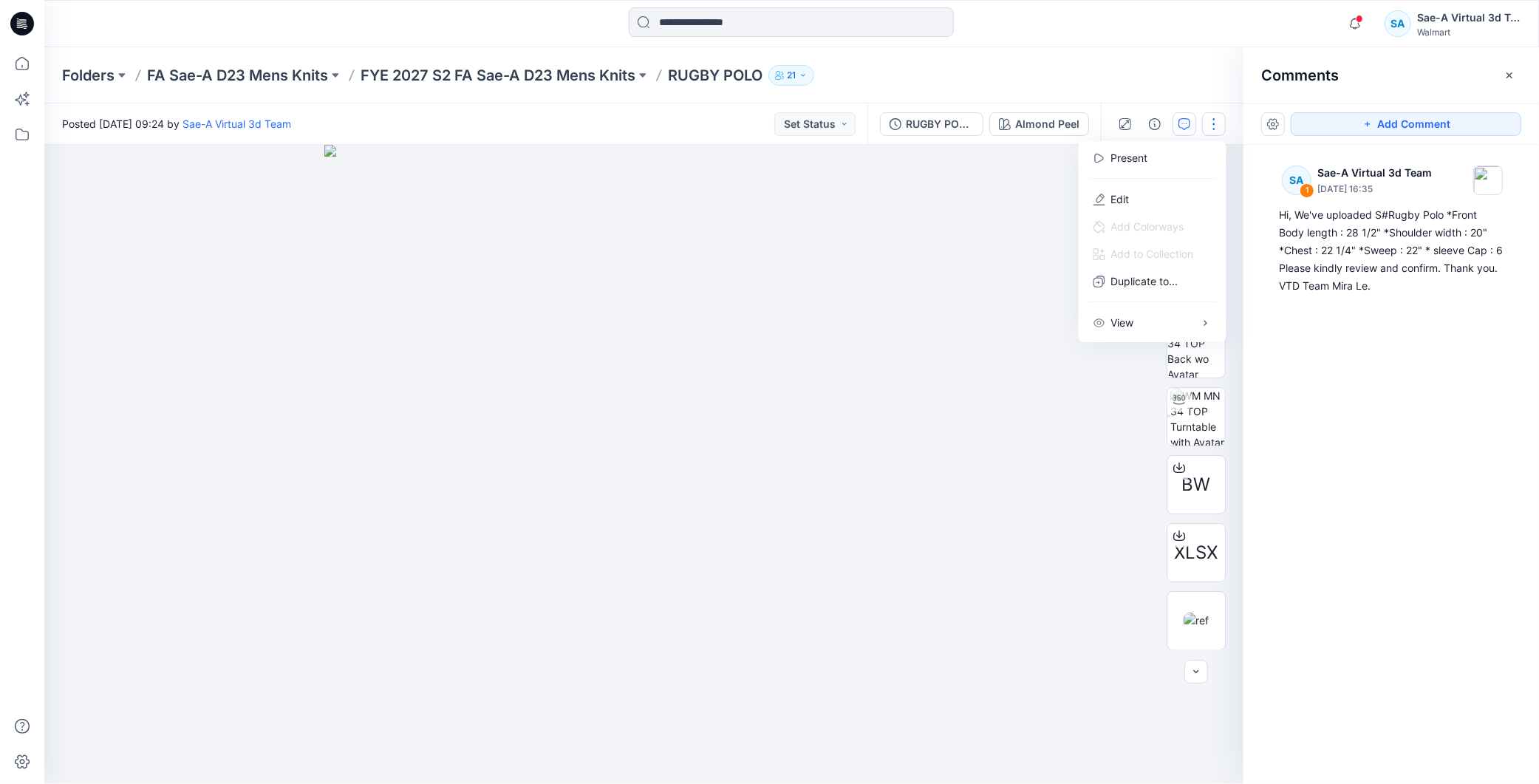
drag, startPoint x: 1386, startPoint y: 453, endPoint x: 1306, endPoint y: 328, distance: 148.4
click at [1383, 447] on div "SA 1 Sae-A Virtual 3d Team August 27, 2025 16:35 Hi, We've uploaded S#Rugby Pol…" at bounding box center [1391, 437] width 295 height 585
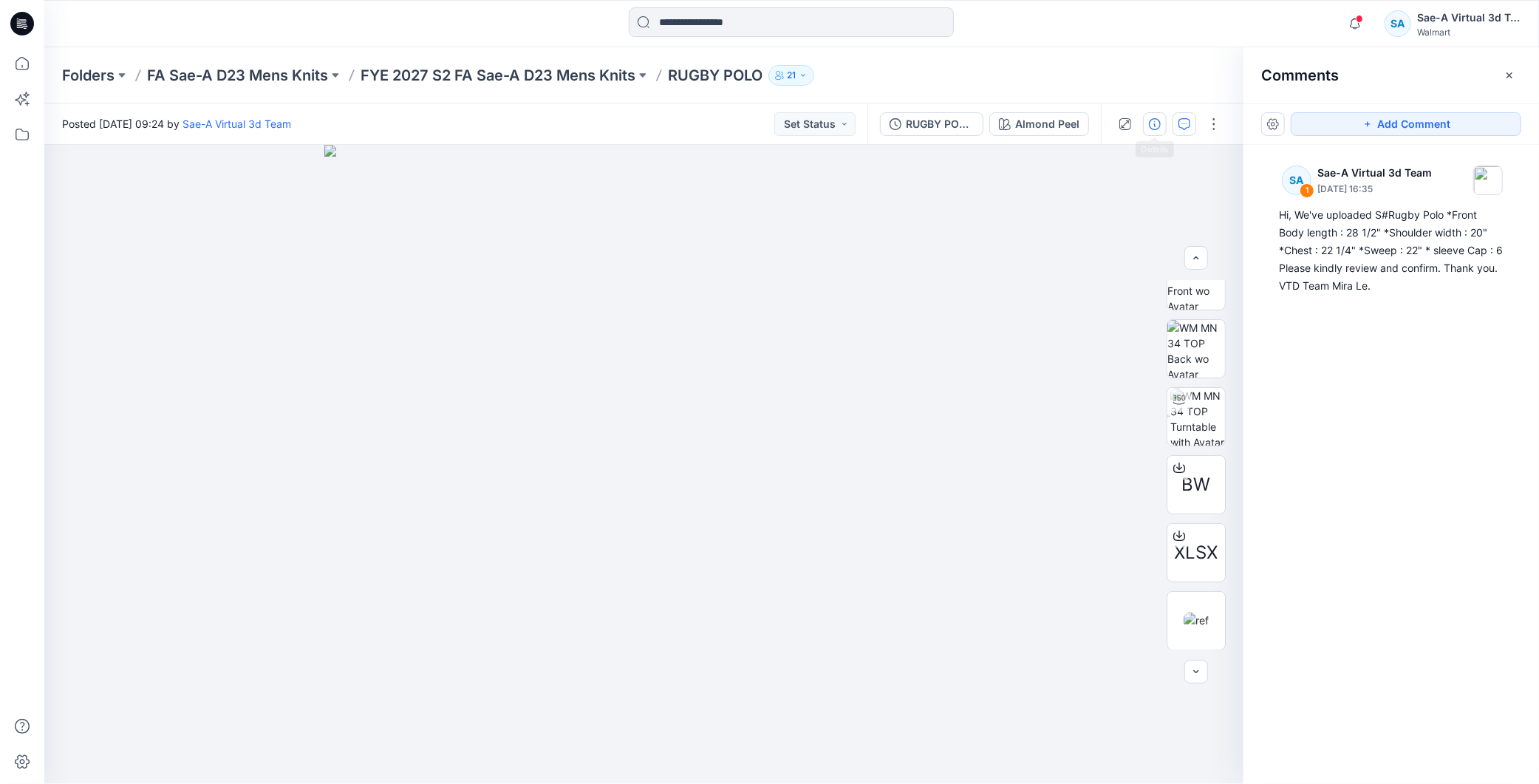
click at [1160, 126] on icon "button" at bounding box center [1155, 124] width 12 height 12
